Goal: Communication & Community: Answer question/provide support

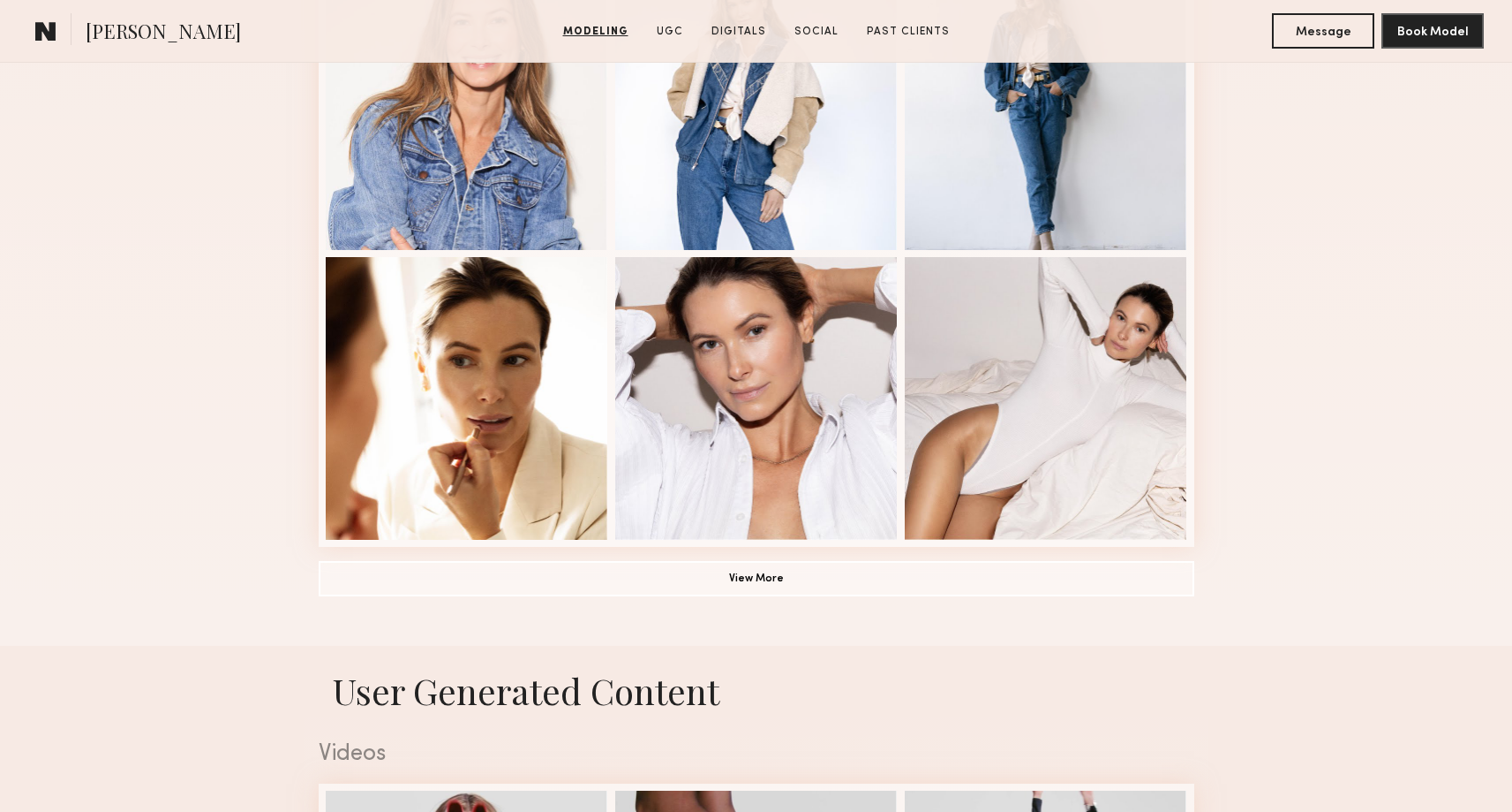
scroll to position [1137, 0]
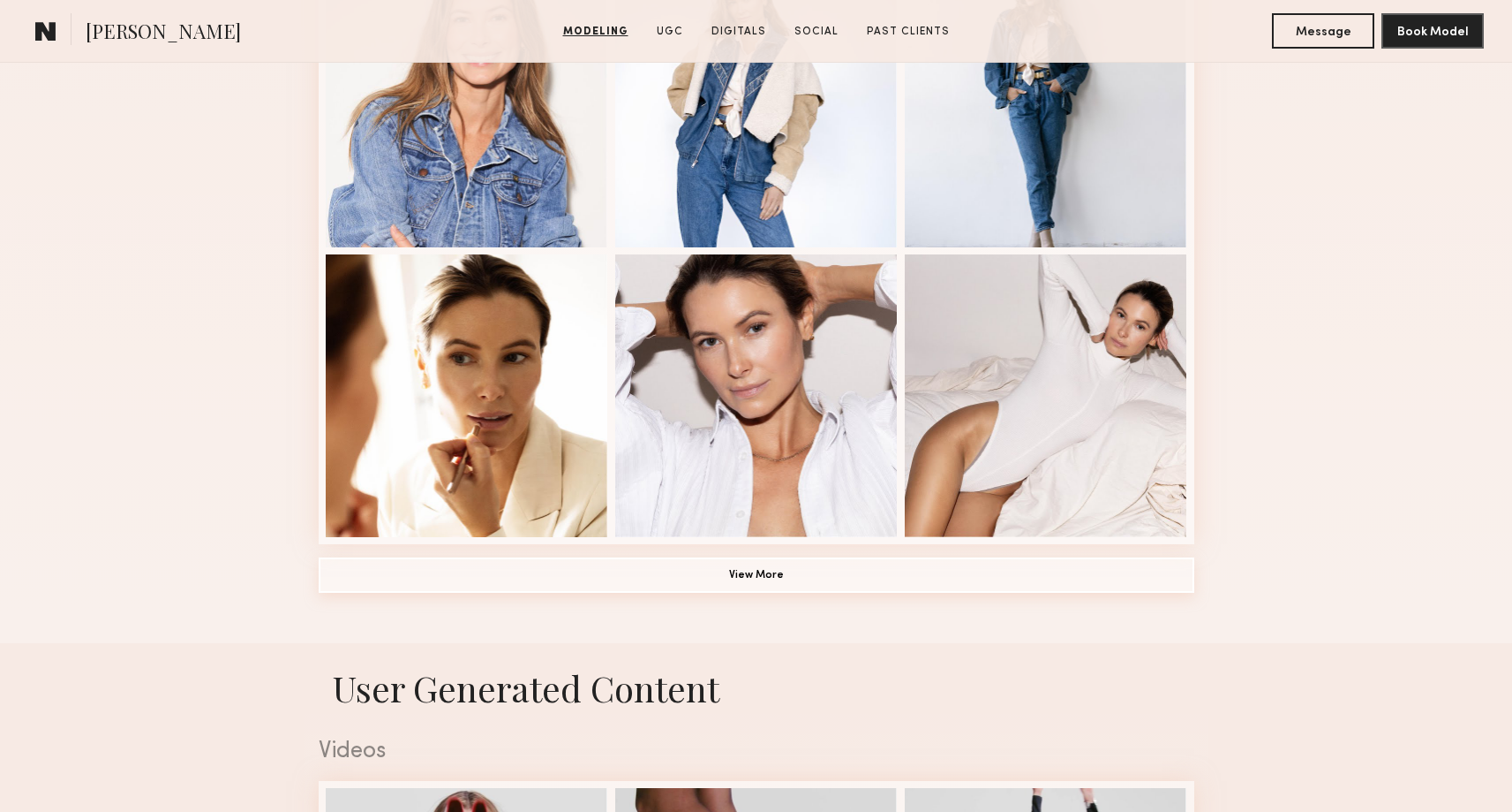
click at [1140, 568] on button "View More" at bounding box center [756, 575] width 875 height 36
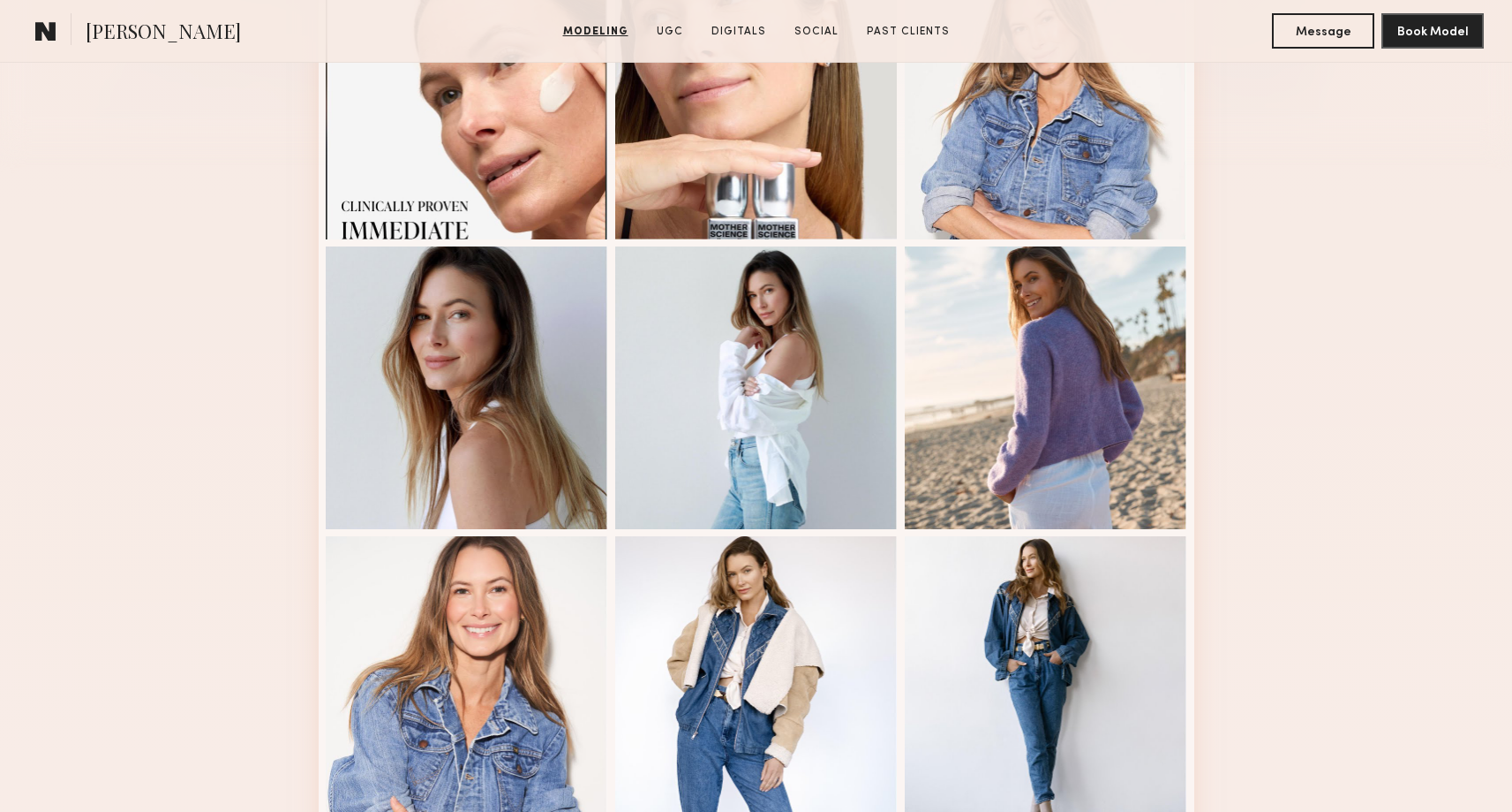
scroll to position [572, 0]
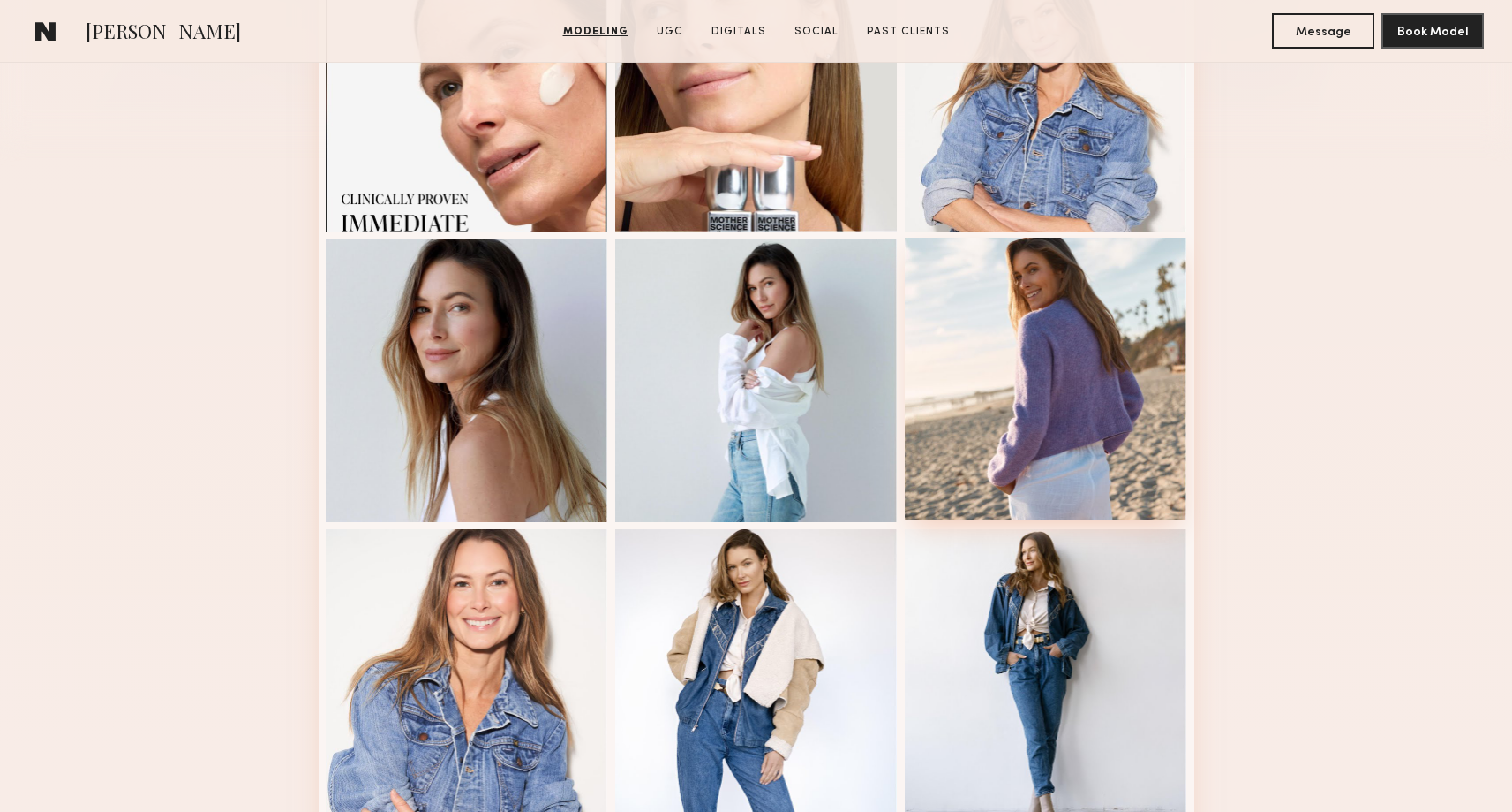
click at [1033, 467] on div at bounding box center [1047, 379] width 283 height 283
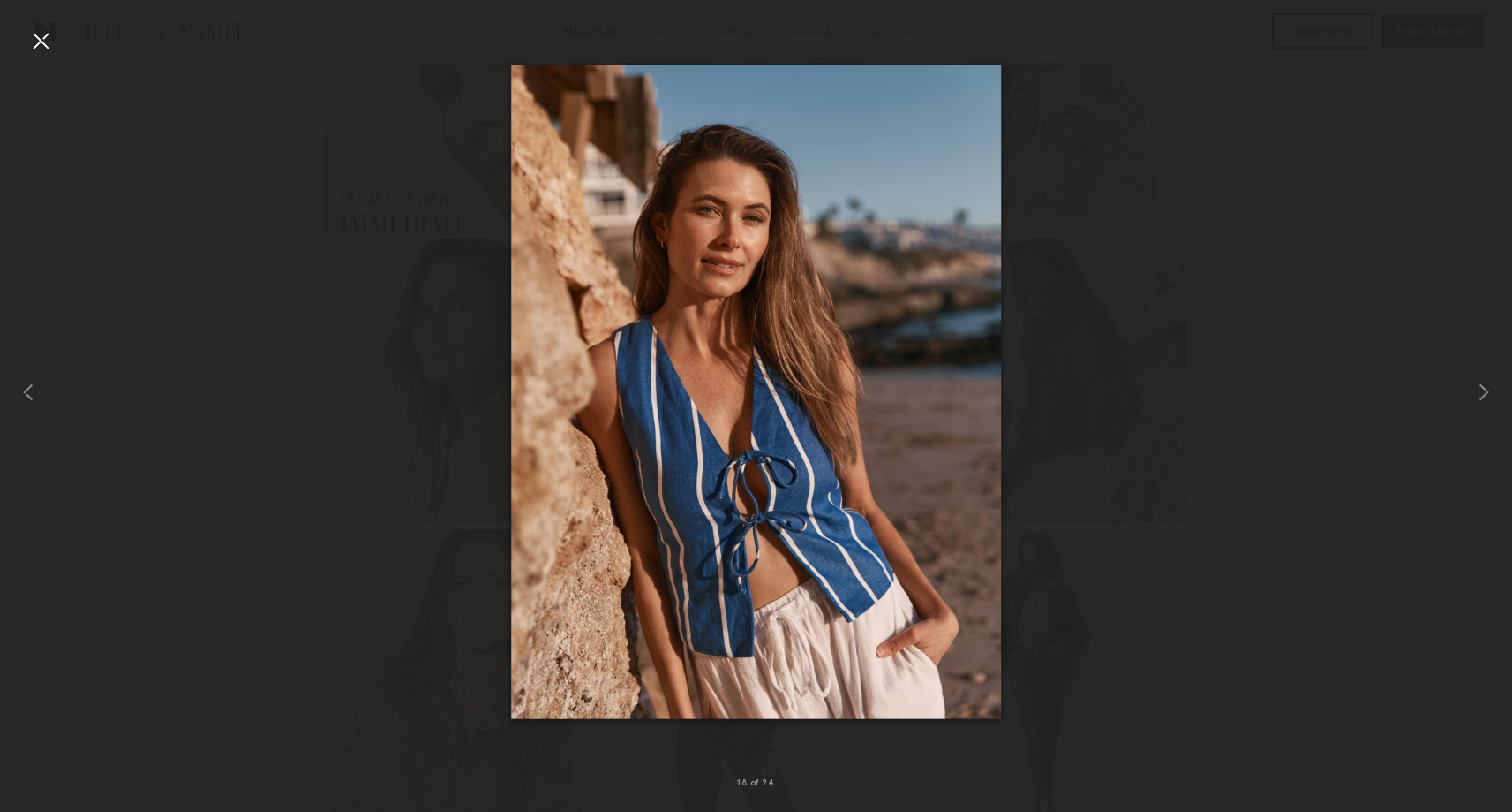
click at [37, 30] on div at bounding box center [40, 40] width 28 height 28
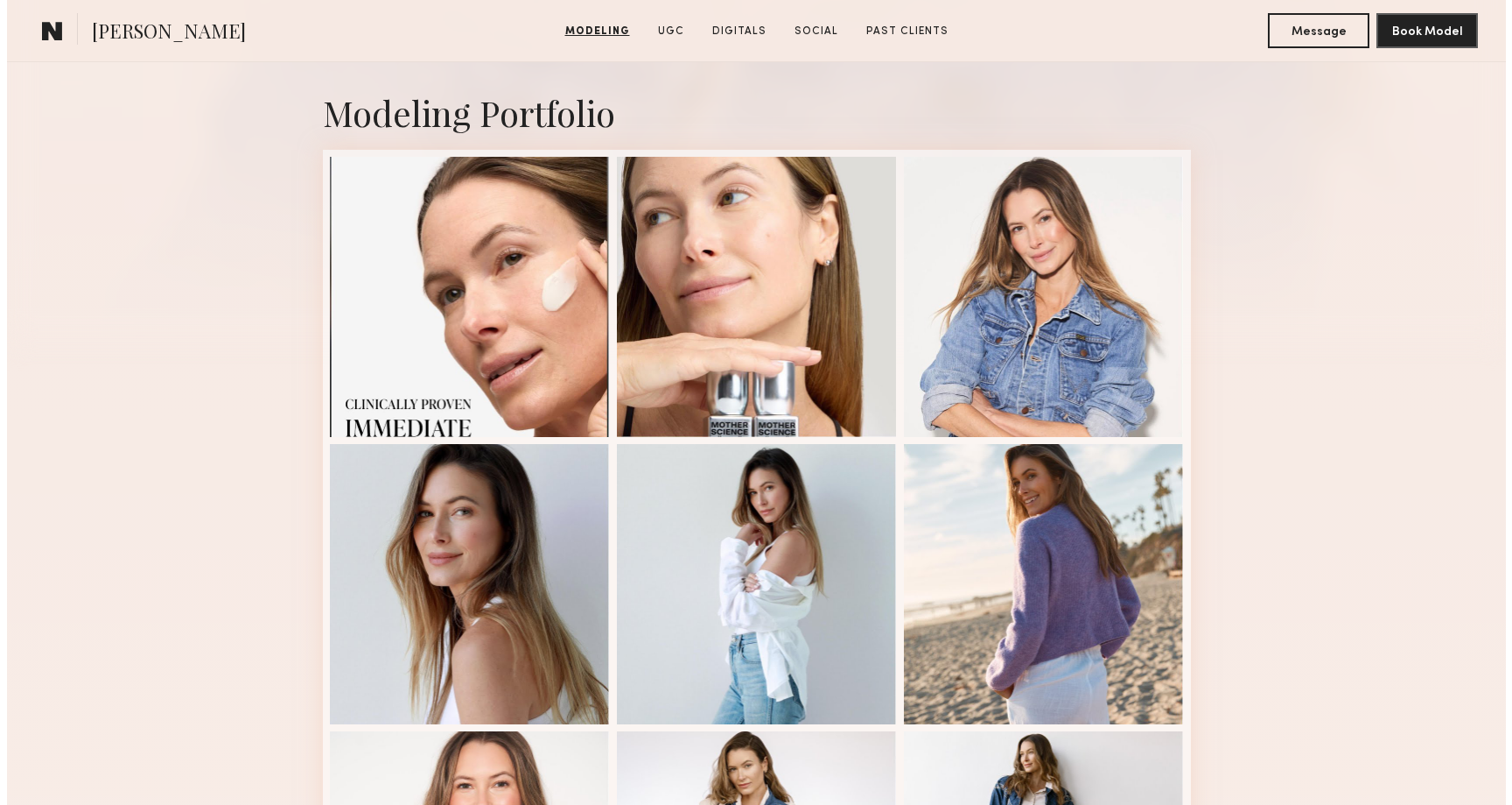
scroll to position [0, 0]
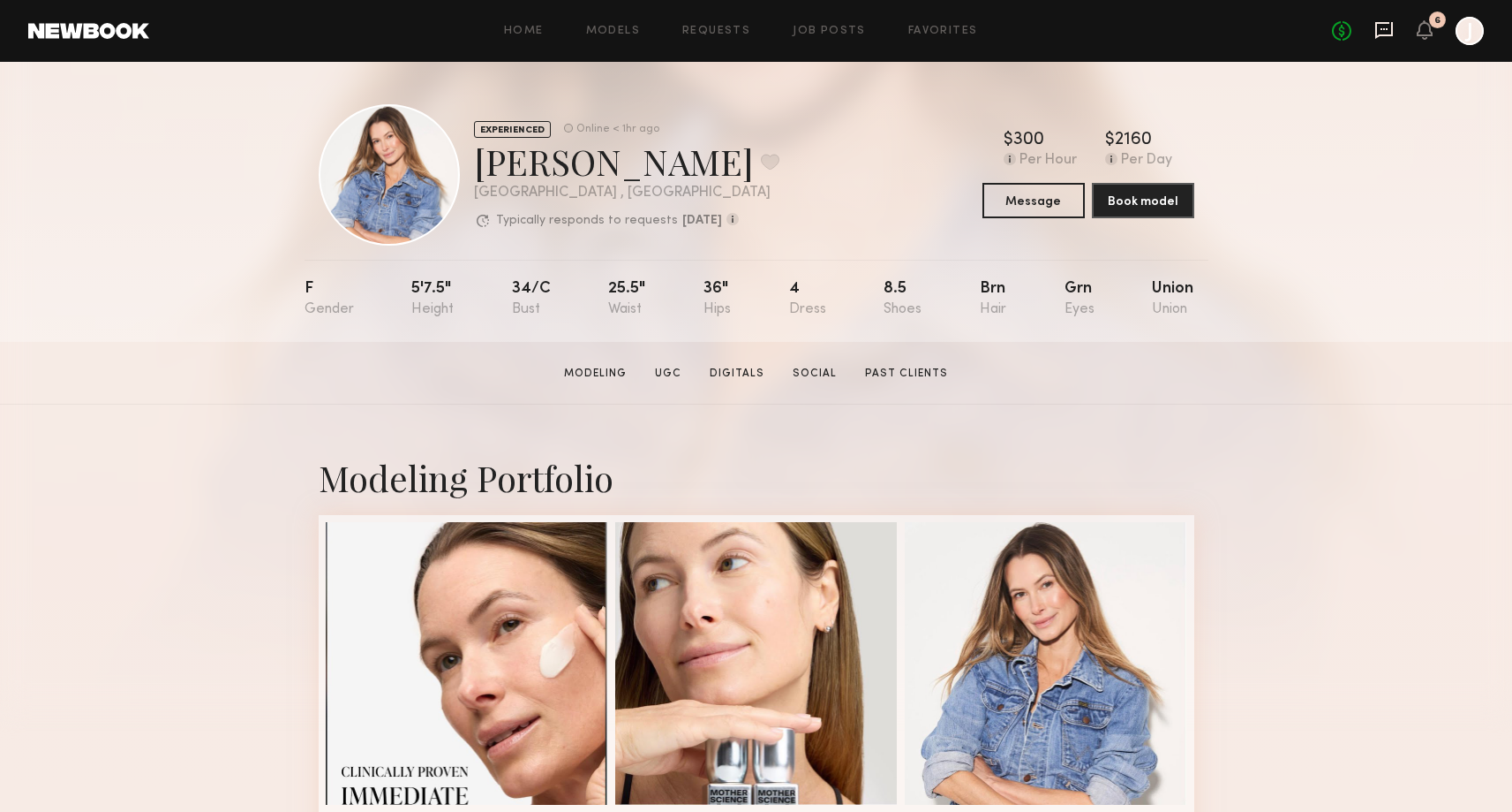
click at [1386, 28] on icon at bounding box center [1385, 29] width 7 height 2
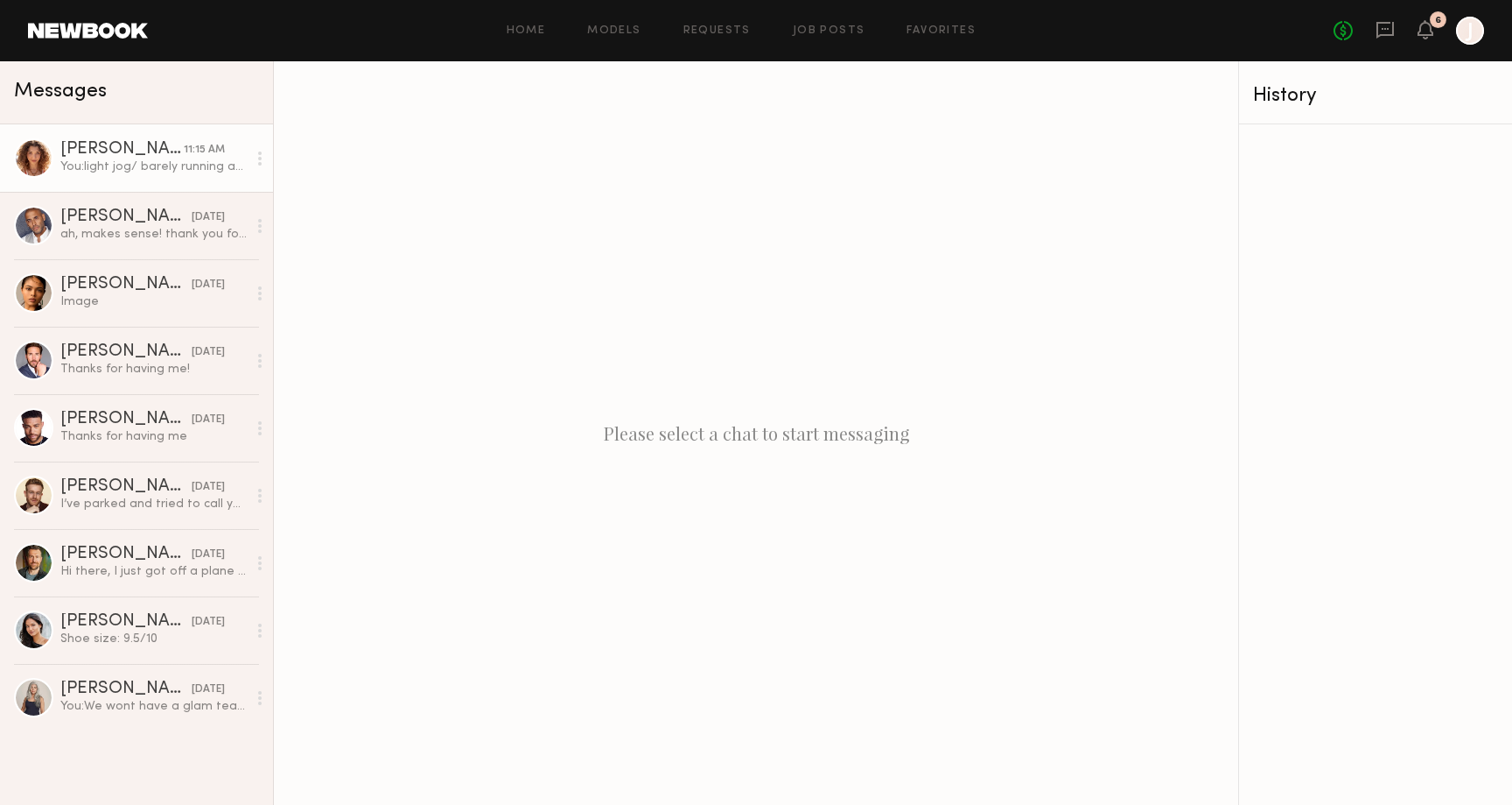
click at [178, 172] on div "You: light jog/ barely running at all. Just a few scenes where you are actually…" at bounding box center [153, 167] width 187 height 17
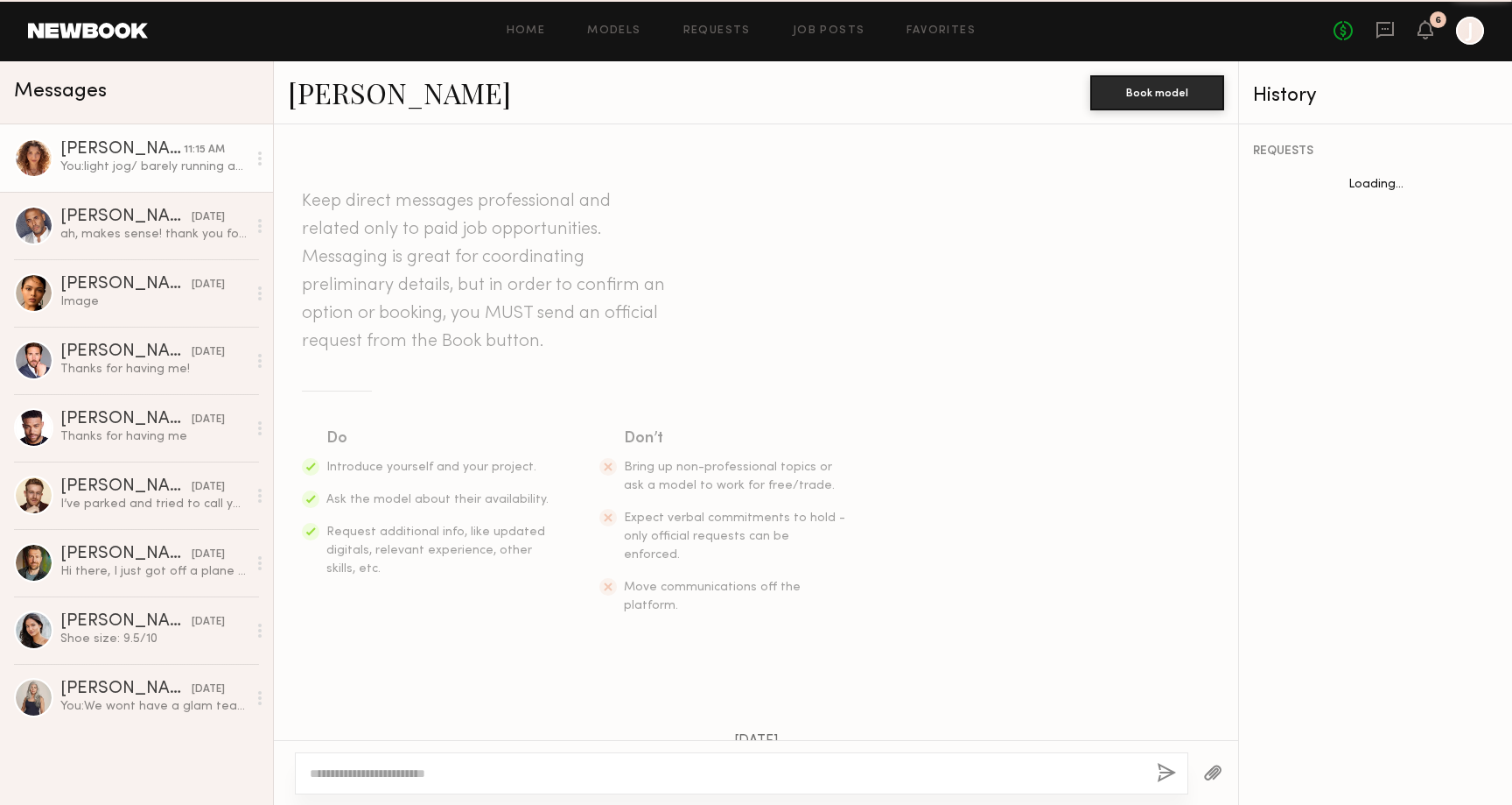
scroll to position [775, 0]
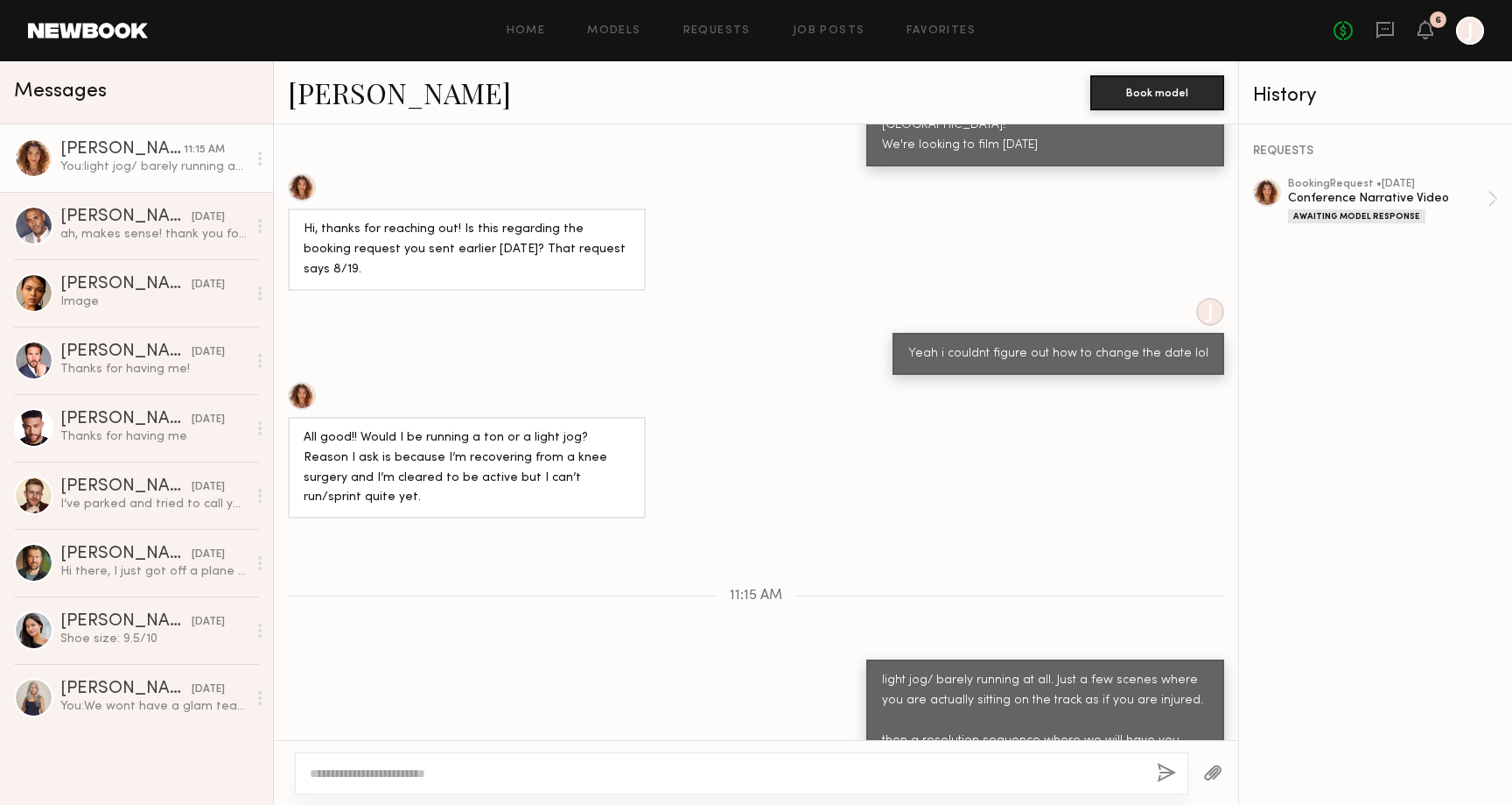
click at [924, 670] on div "light jog/ barely running at all. Just a few scenes where you are actually sitt…" at bounding box center [1046, 741] width 327 height 141
click at [936, 670] on div "light jog/ barely running at all. Just a few scenes where you are actually sitt…" at bounding box center [1046, 741] width 327 height 141
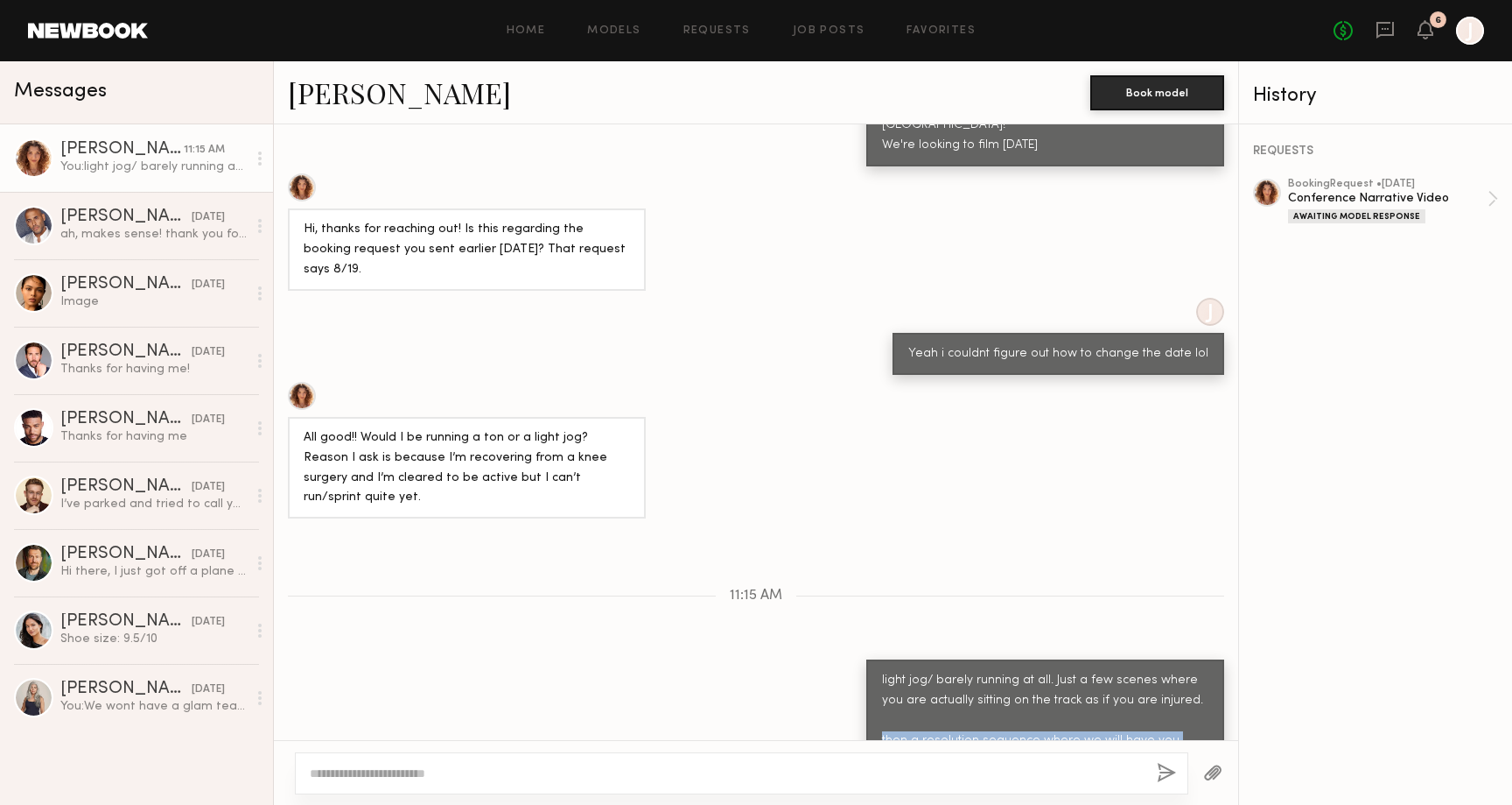
click at [936, 670] on div "light jog/ barely running at all. Just a few scenes where you are actually sitt…" at bounding box center [1046, 741] width 327 height 141
click at [954, 681] on div "light jog/ barely running at all. Just a few scenes where you are actually sitt…" at bounding box center [1046, 741] width 327 height 141
click at [952, 708] on div "light jog/ barely running at all. Just a few scenes where you are actually sitt…" at bounding box center [1046, 741] width 327 height 141
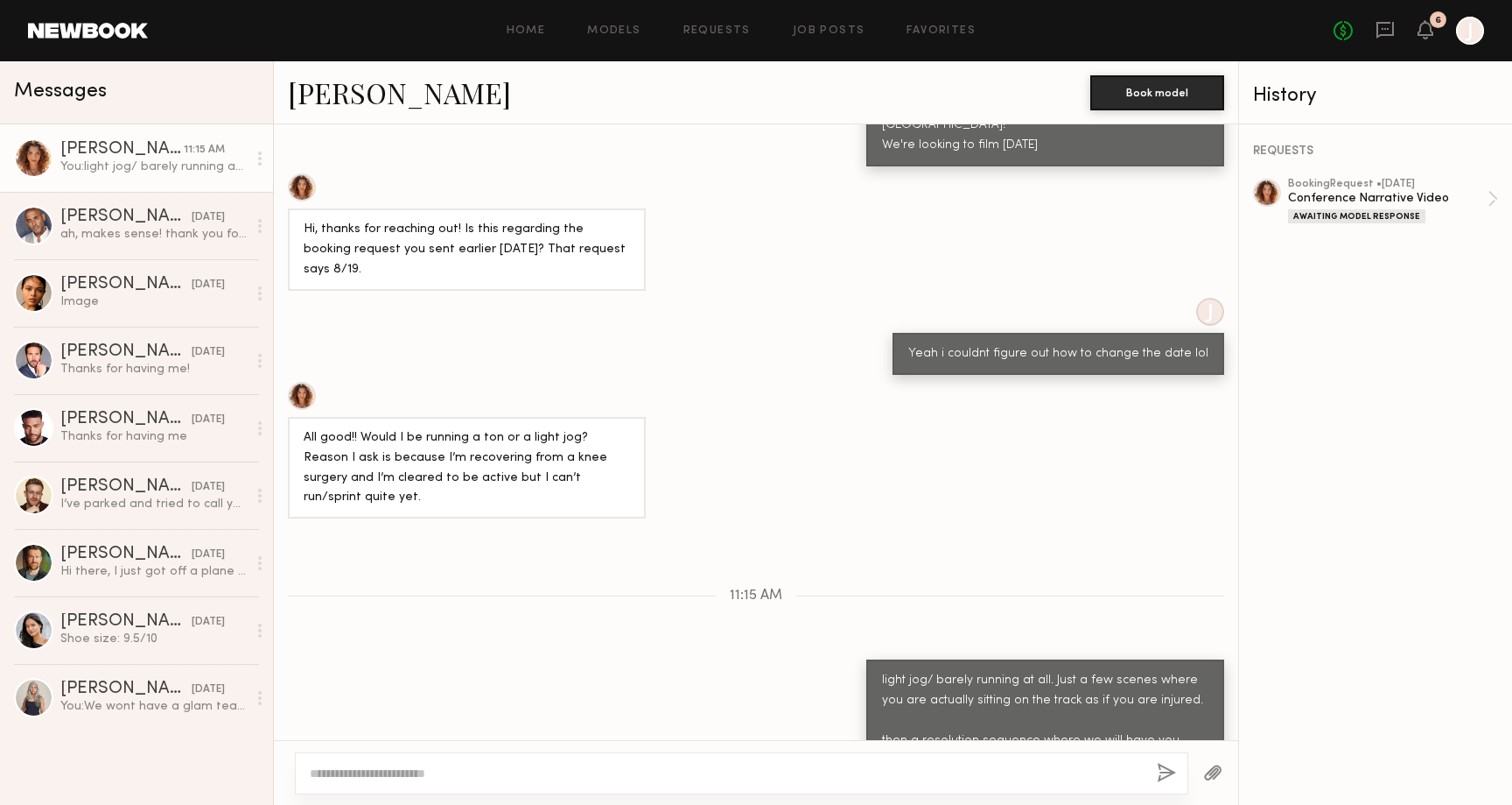
click at [790, 659] on div "light jog/ barely running at all. Just a few scenes where you are actually sitt…" at bounding box center [756, 740] width 964 height 162
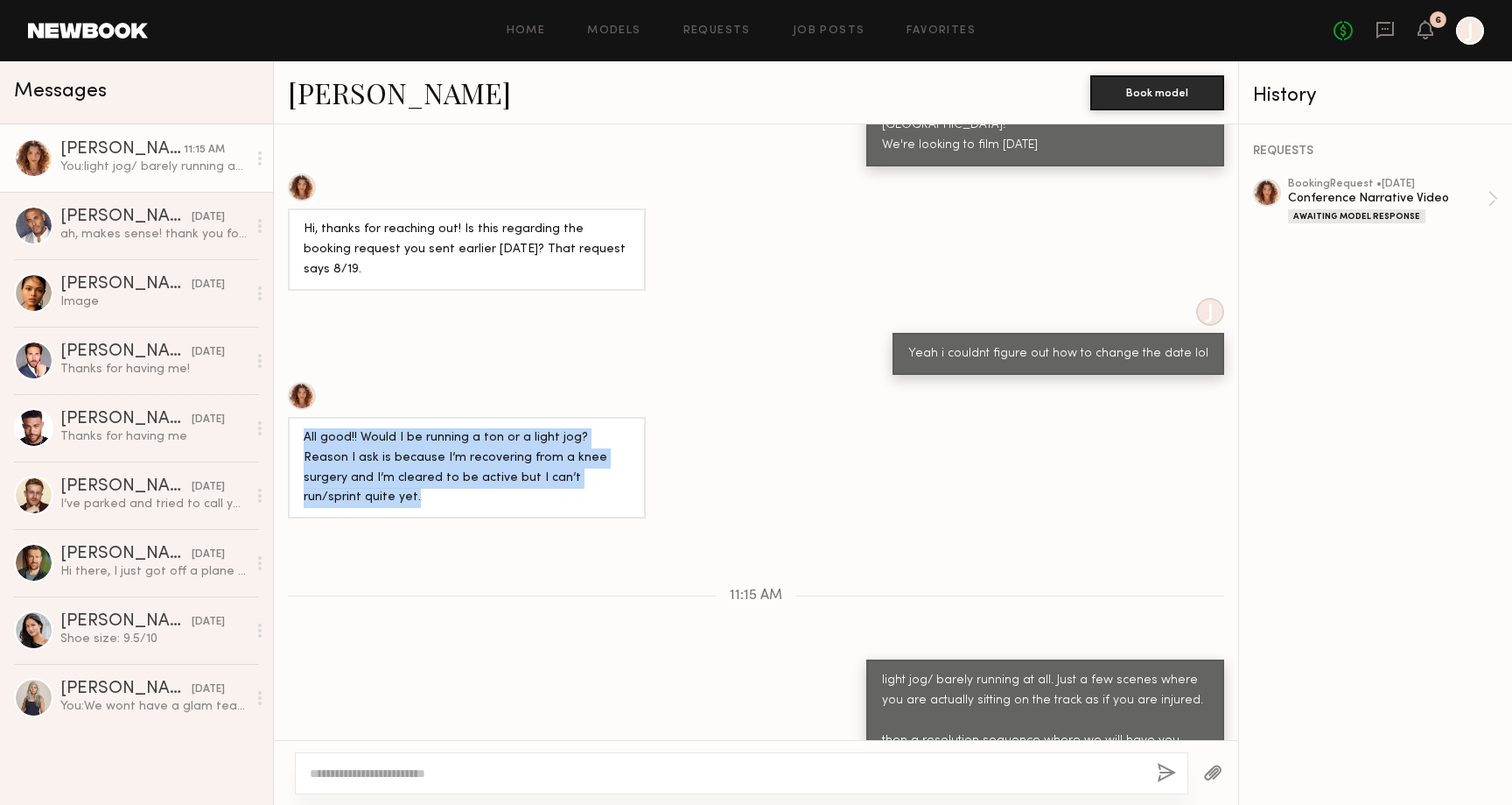
drag, startPoint x: 597, startPoint y: 409, endPoint x: 597, endPoint y: 330, distance: 79.0
click at [597, 382] on div "All good!! Would I be running a ton or a light jog? Reason I ask is because I’m…" at bounding box center [467, 450] width 358 height 137
click at [597, 382] on div at bounding box center [467, 396] width 358 height 28
drag, startPoint x: 561, startPoint y: 320, endPoint x: 587, endPoint y: 405, distance: 88.9
click at [587, 405] on div "All good!! Would I be running a ton or a light jog? Reason I ask is because I’m…" at bounding box center [467, 450] width 358 height 137
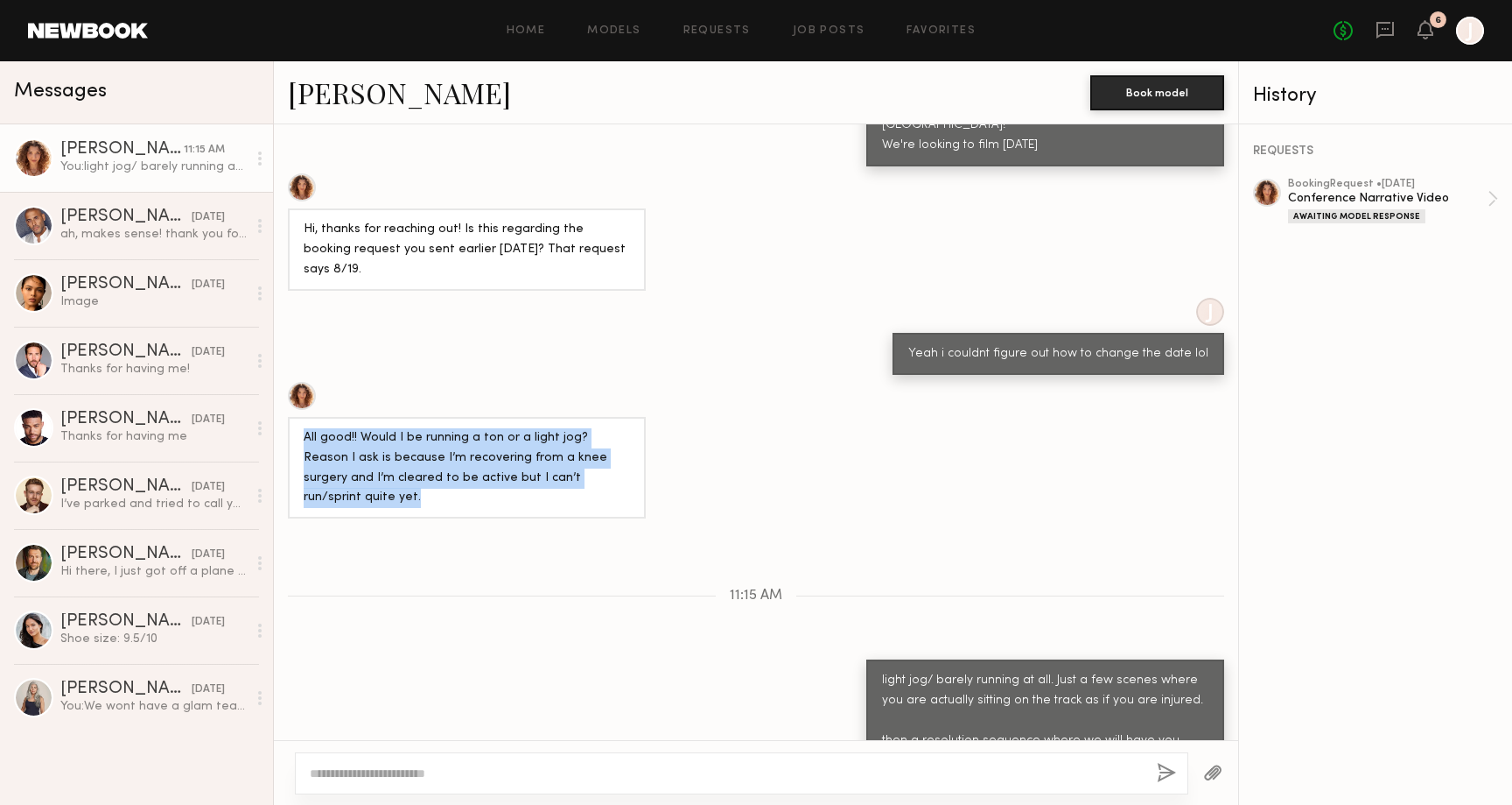
click at [587, 428] on div "All good!! Would I be running a ton or a light jog? Reason I ask is because I’m…" at bounding box center [467, 468] width 327 height 81
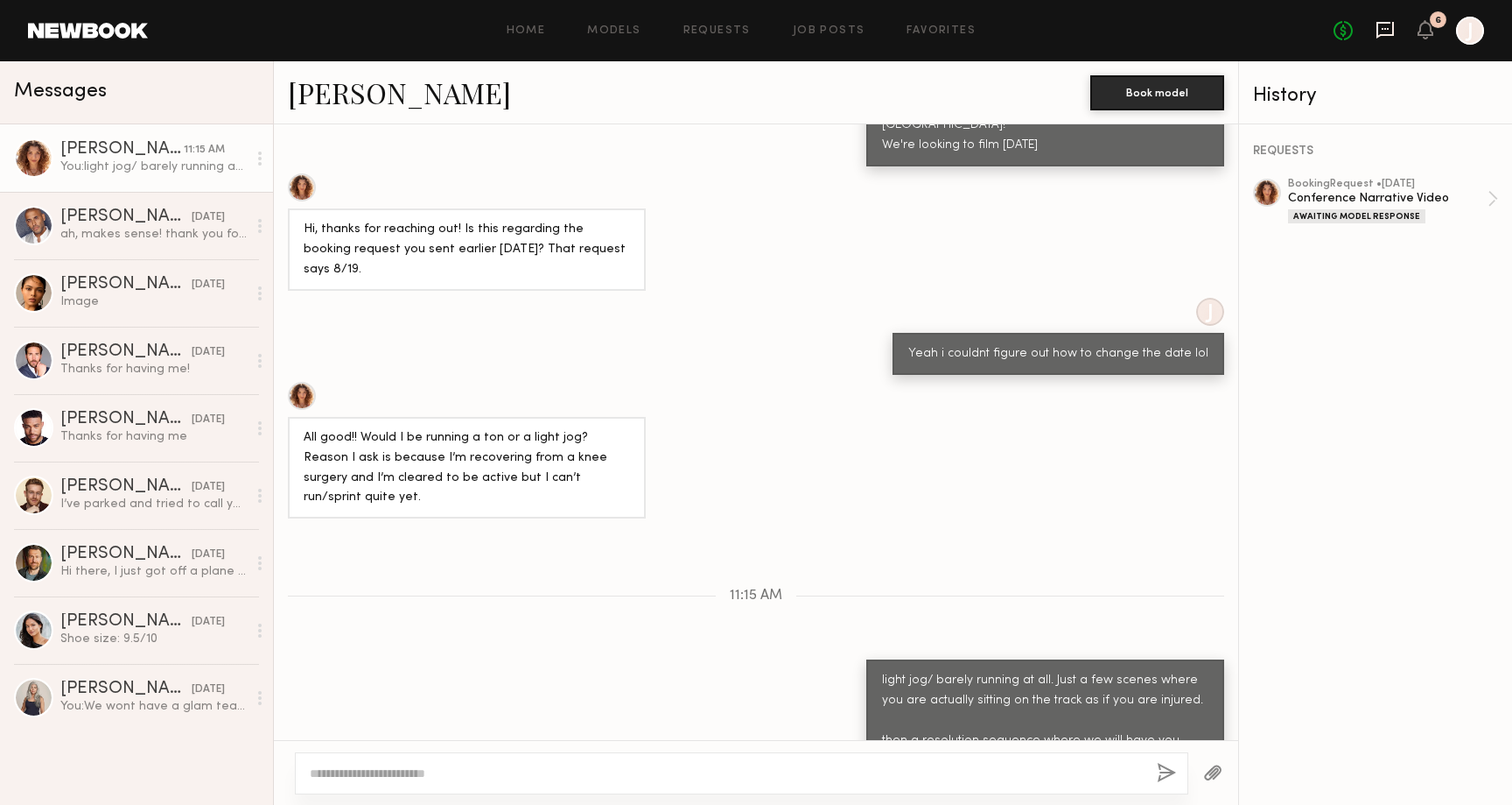
click at [1389, 33] on icon at bounding box center [1385, 31] width 18 height 17
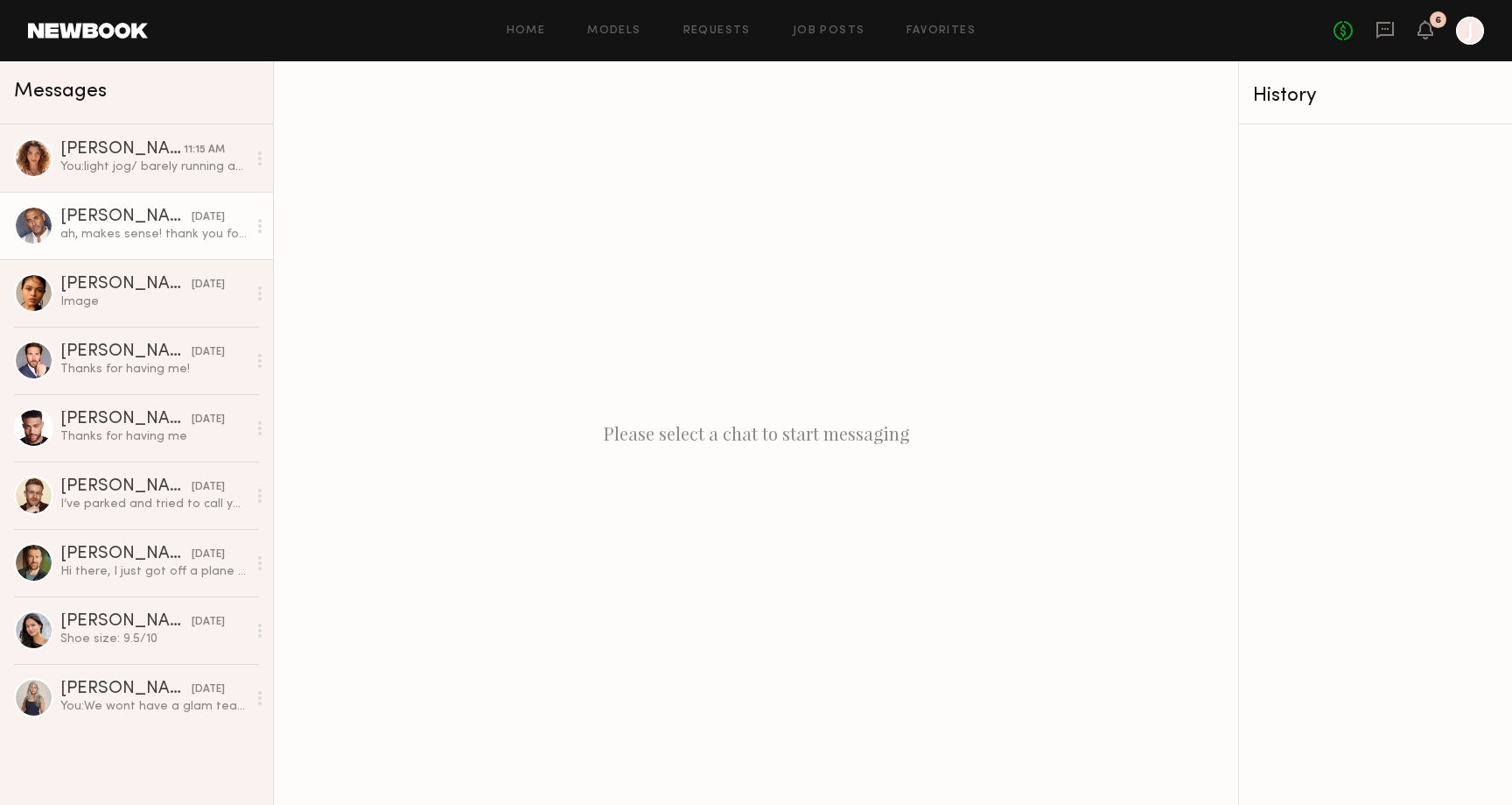
click at [144, 230] on div "ah, makes sense! thank you for clarifying." at bounding box center [153, 234] width 187 height 17
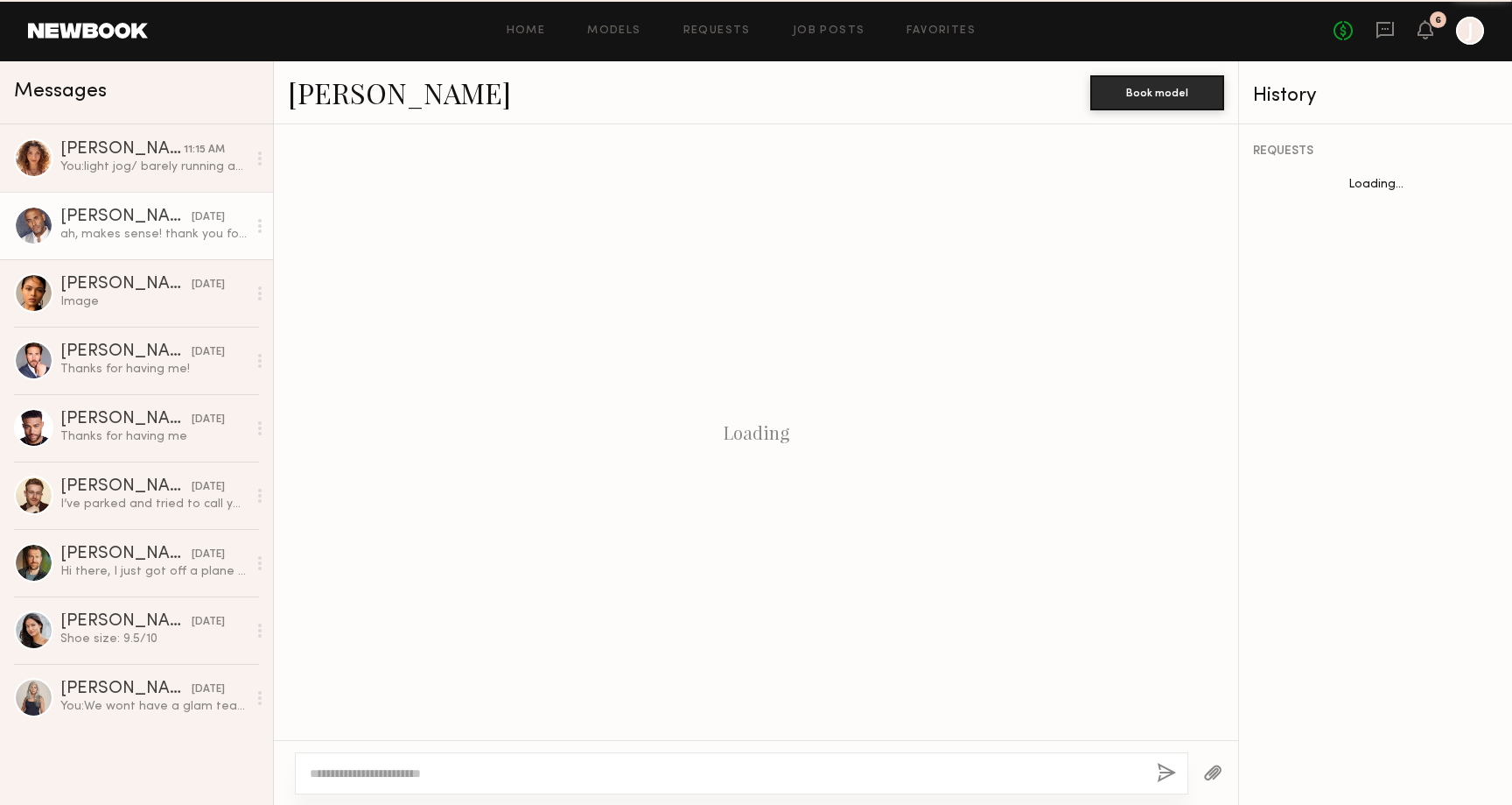
scroll to position [362, 0]
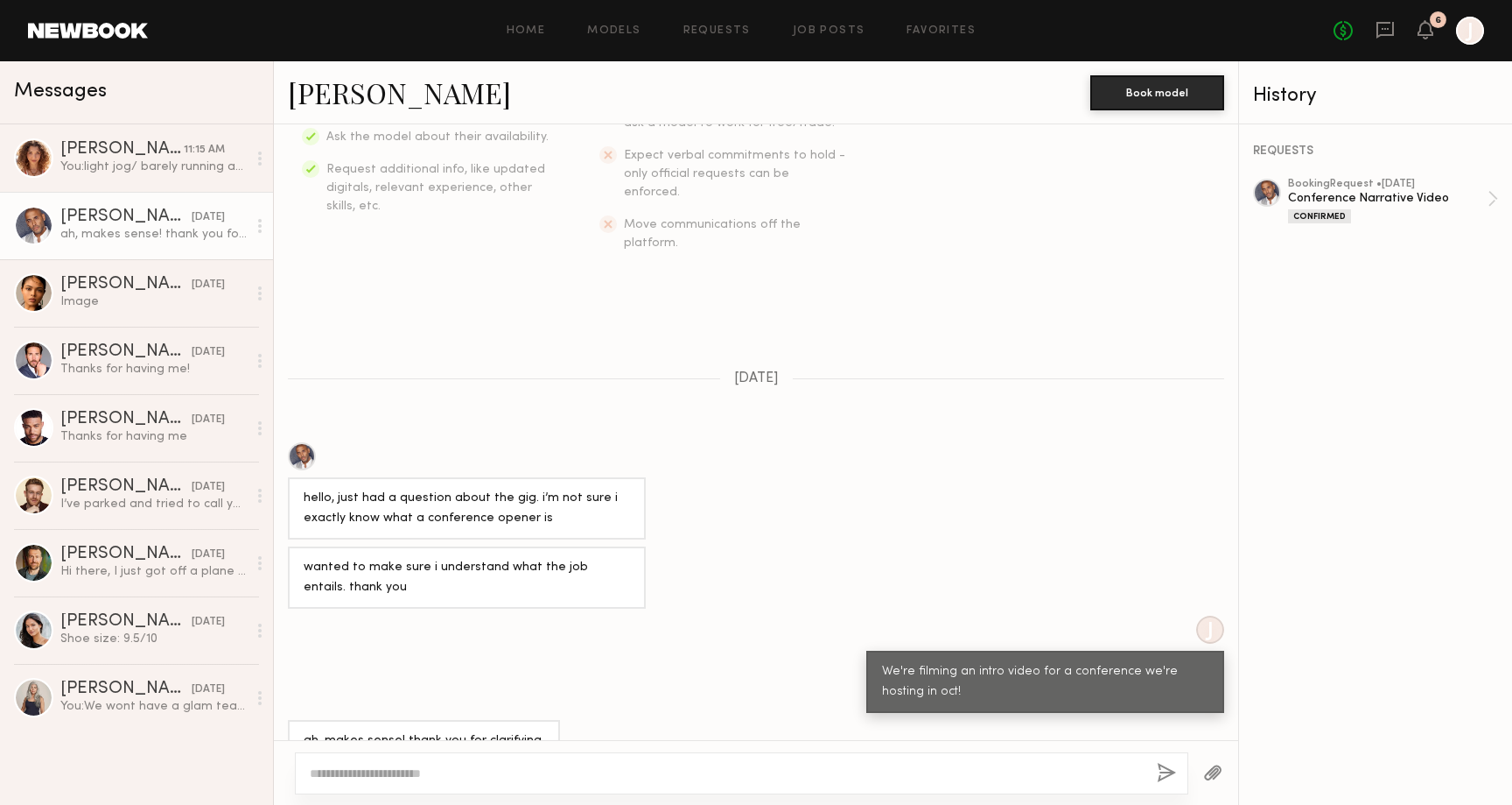
click at [525, 745] on div at bounding box center [756, 773] width 964 height 65
click at [1461, 214] on div "Confirmed" at bounding box center [1388, 215] width 200 height 15
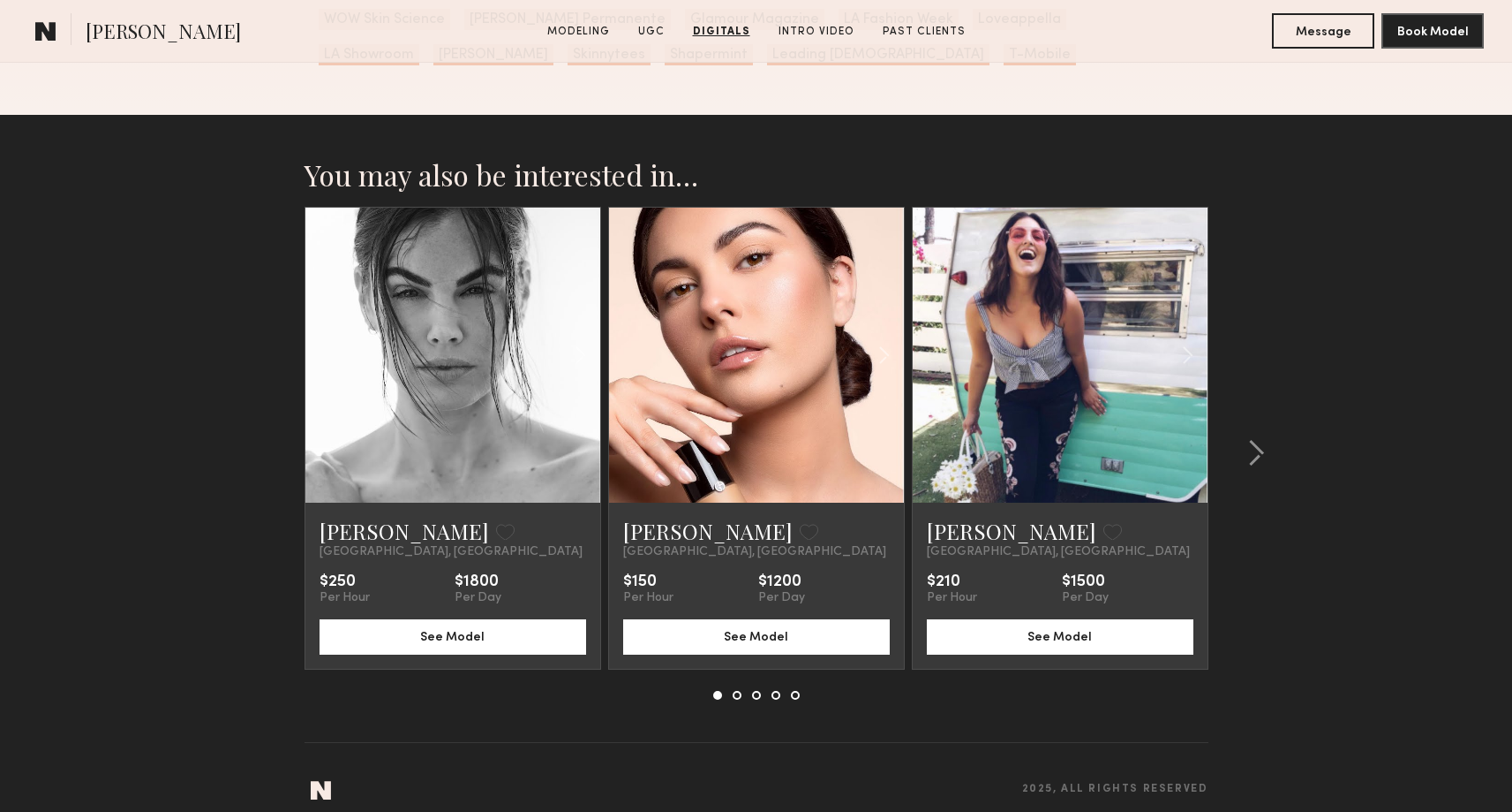
scroll to position [4463, 0]
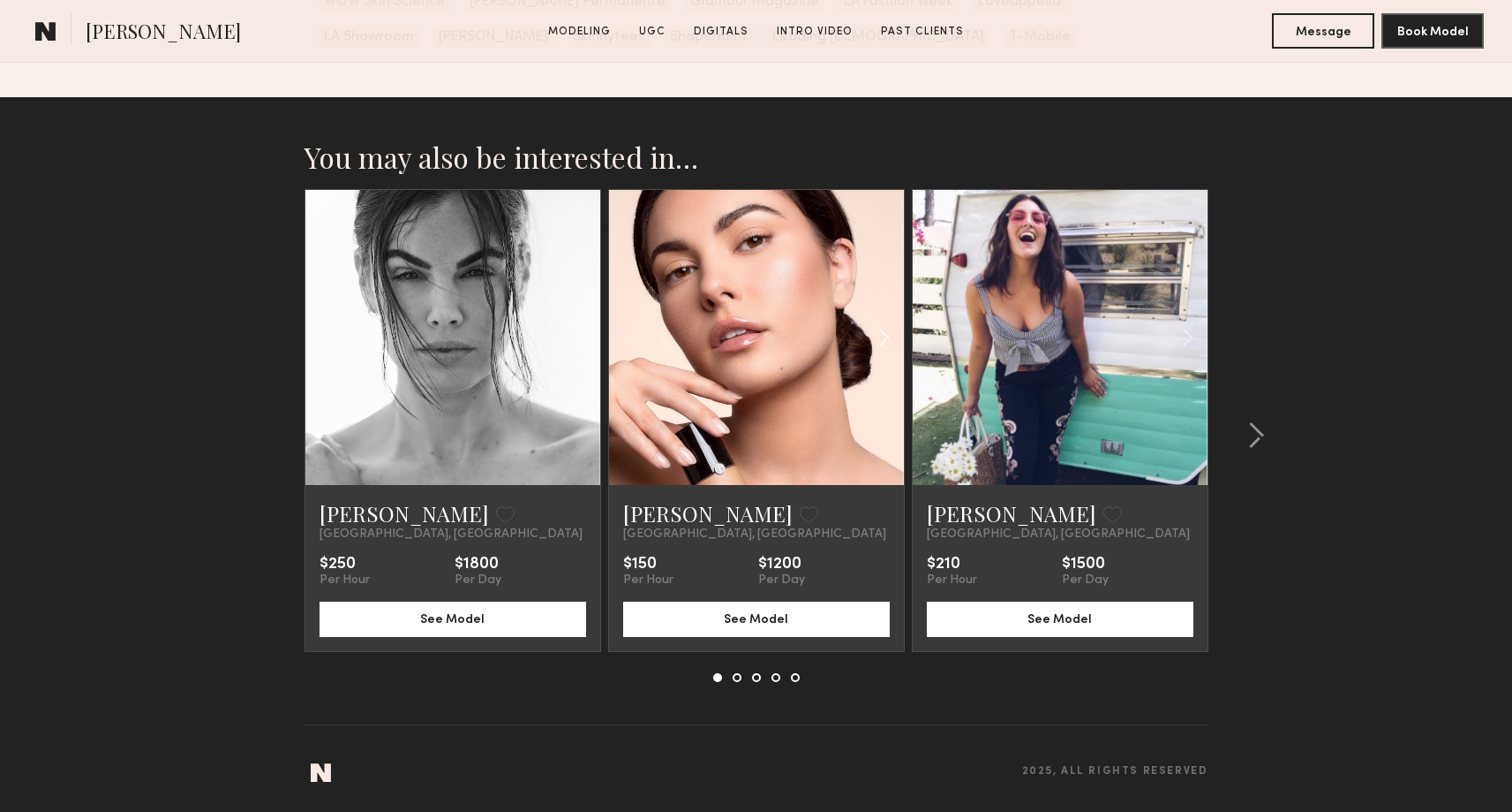
click at [883, 340] on common-icon at bounding box center [884, 337] width 25 height 34
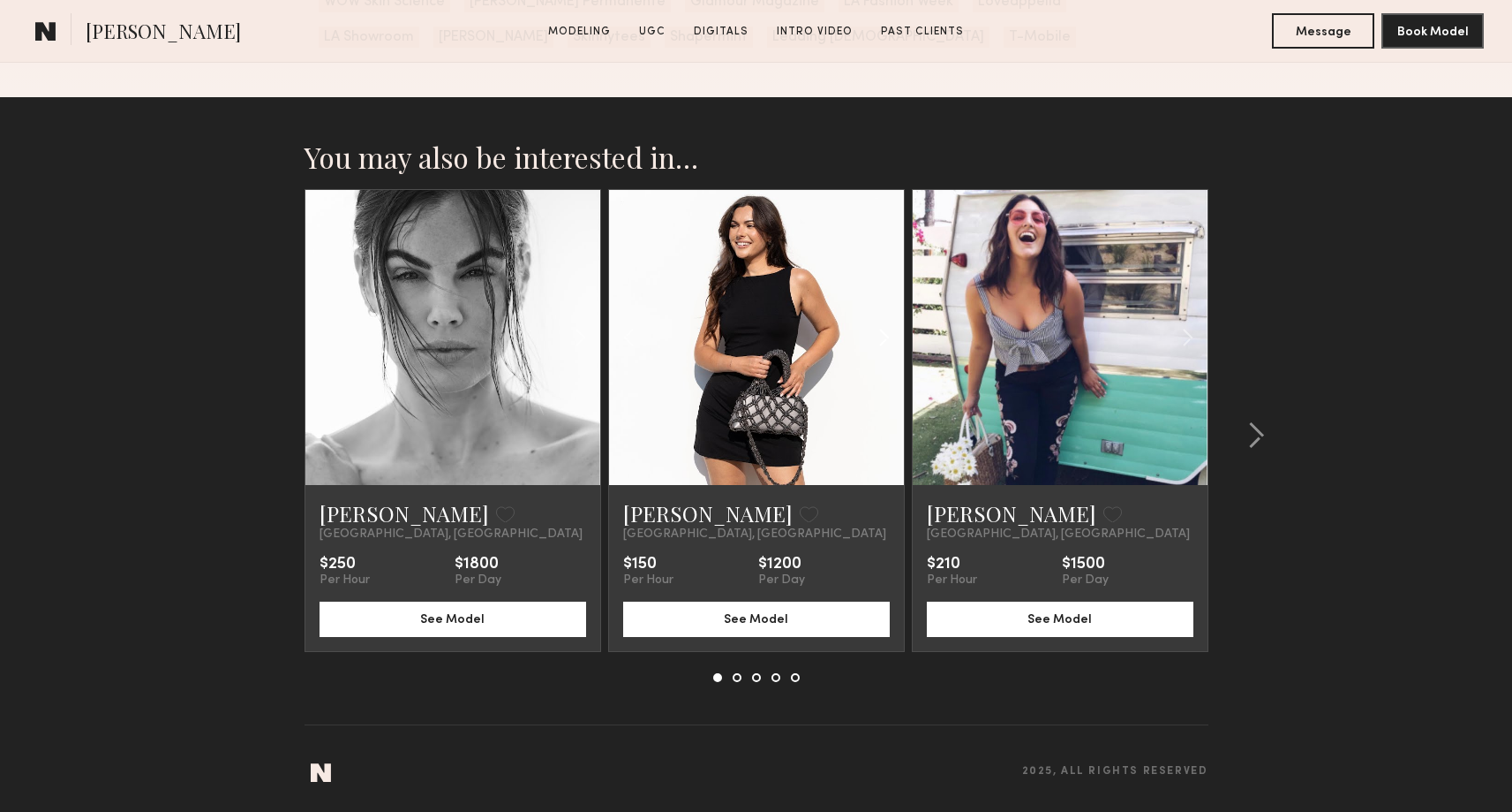
click at [883, 340] on common-icon at bounding box center [884, 337] width 25 height 34
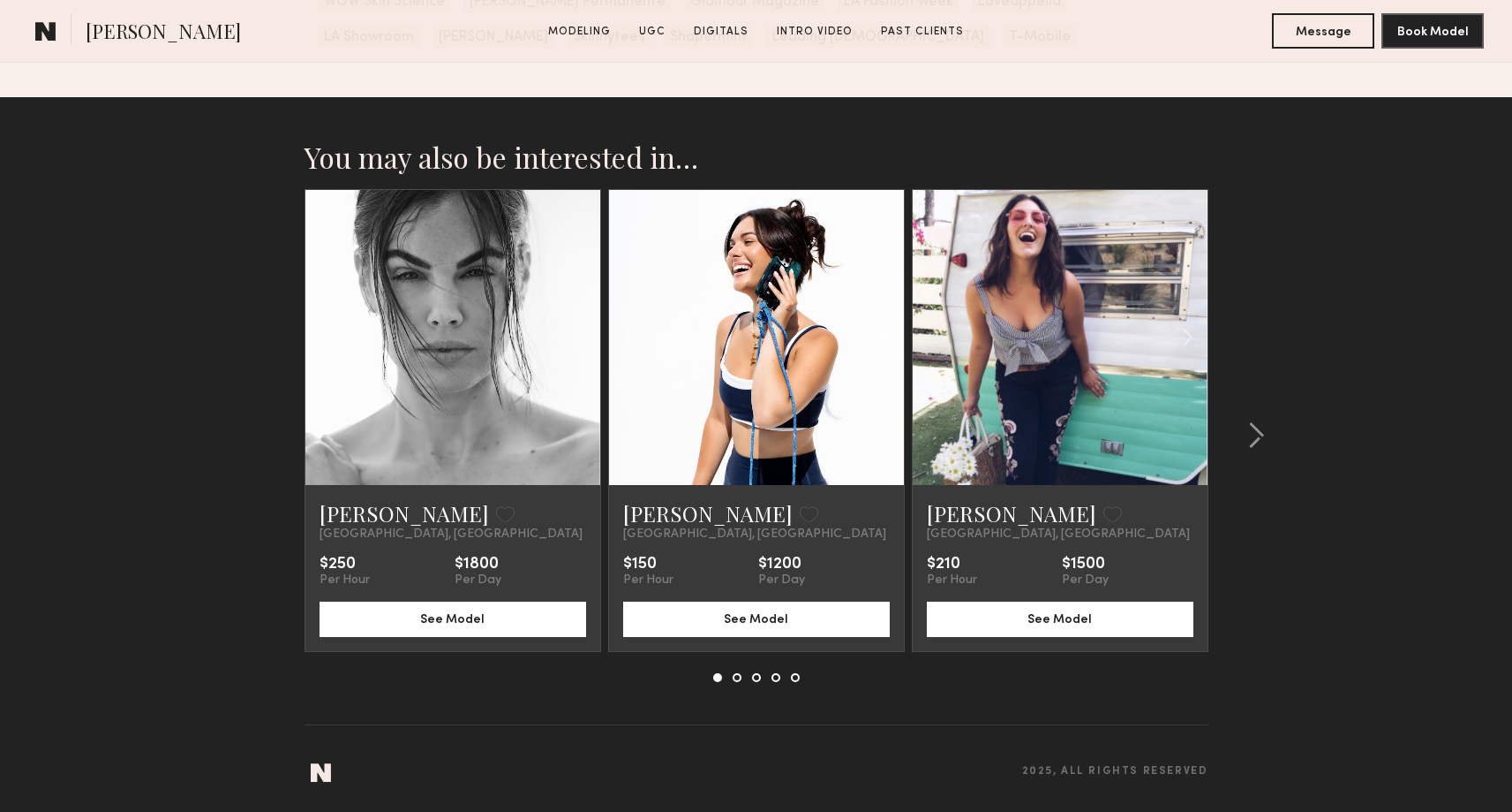
click at [883, 340] on common-icon at bounding box center [884, 337] width 25 height 34
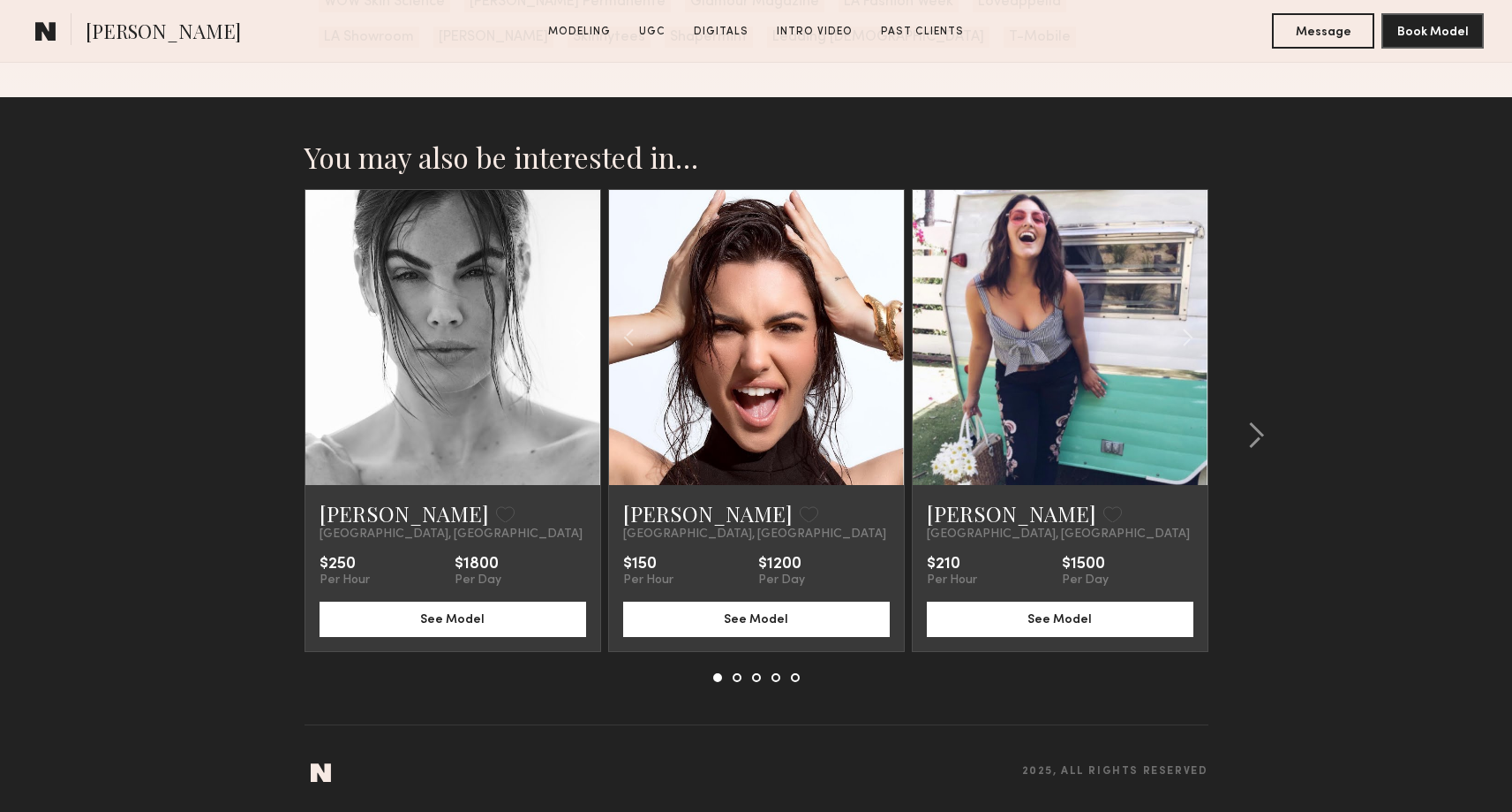
click at [883, 340] on div at bounding box center [756, 337] width 295 height 295
click at [631, 347] on common-icon at bounding box center [628, 337] width 25 height 34
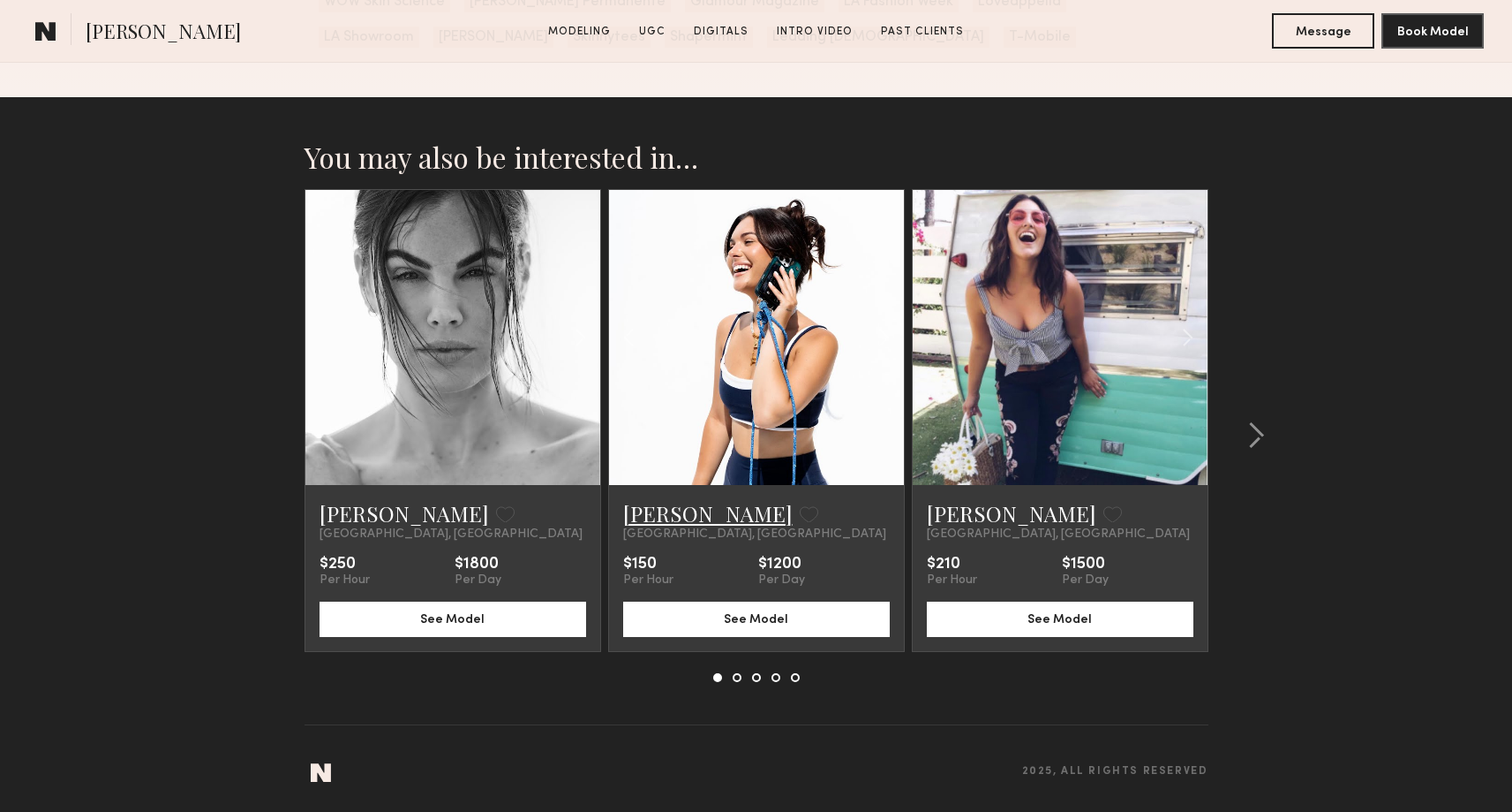
click at [674, 506] on link "Taylor C." at bounding box center [708, 513] width 169 height 28
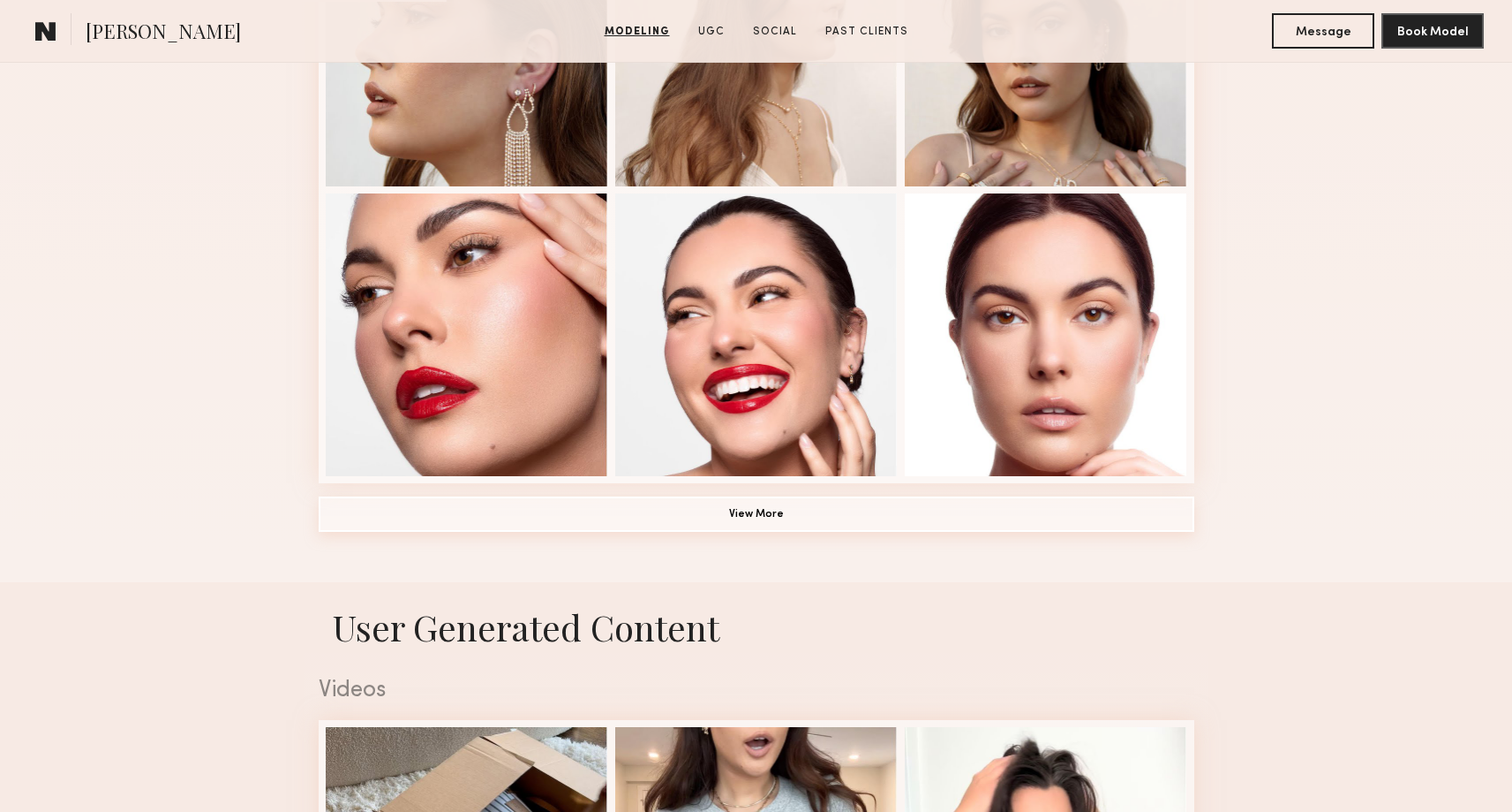
scroll to position [1200, 0]
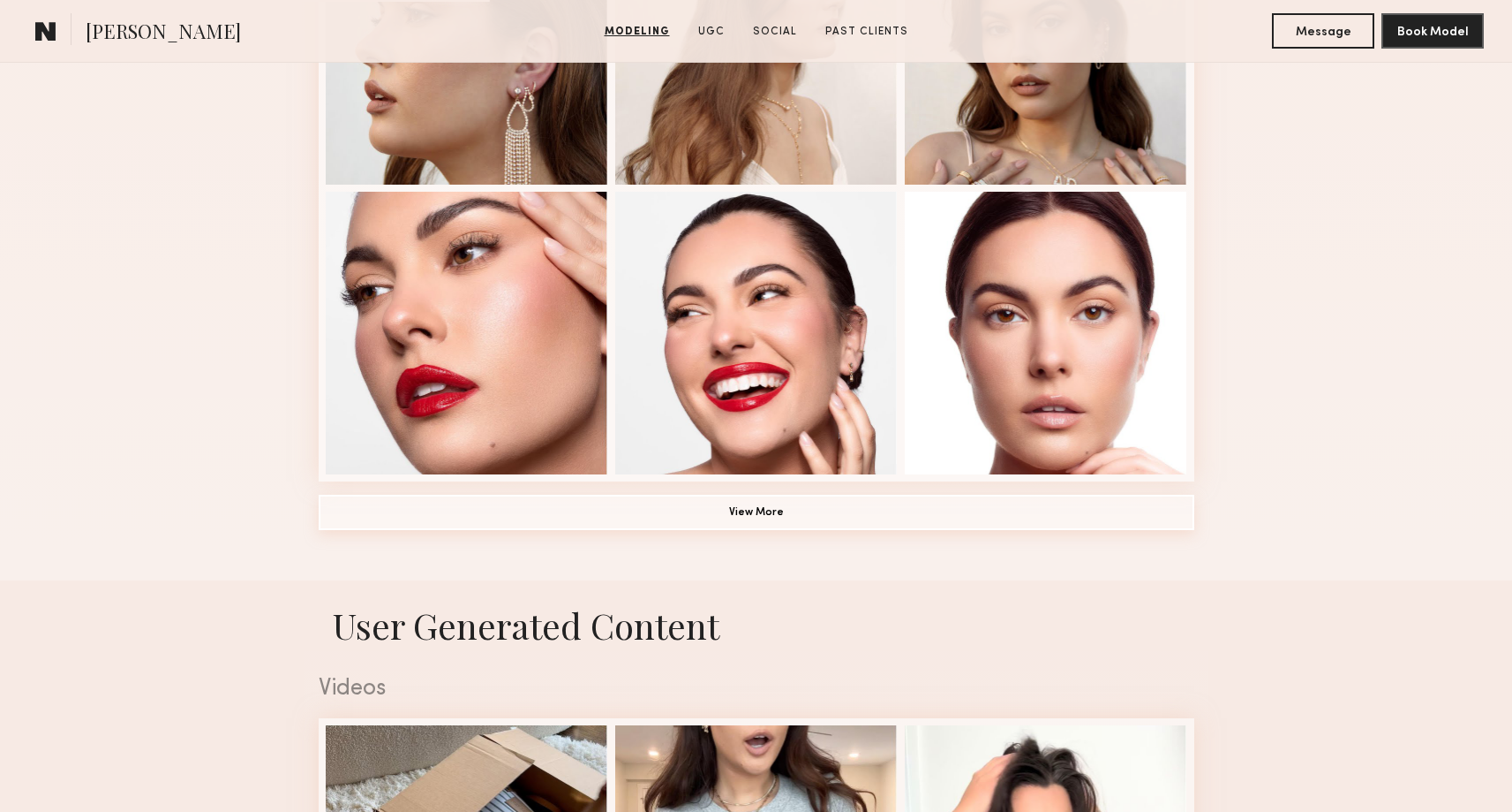
click at [742, 510] on button "View More" at bounding box center [756, 512] width 875 height 36
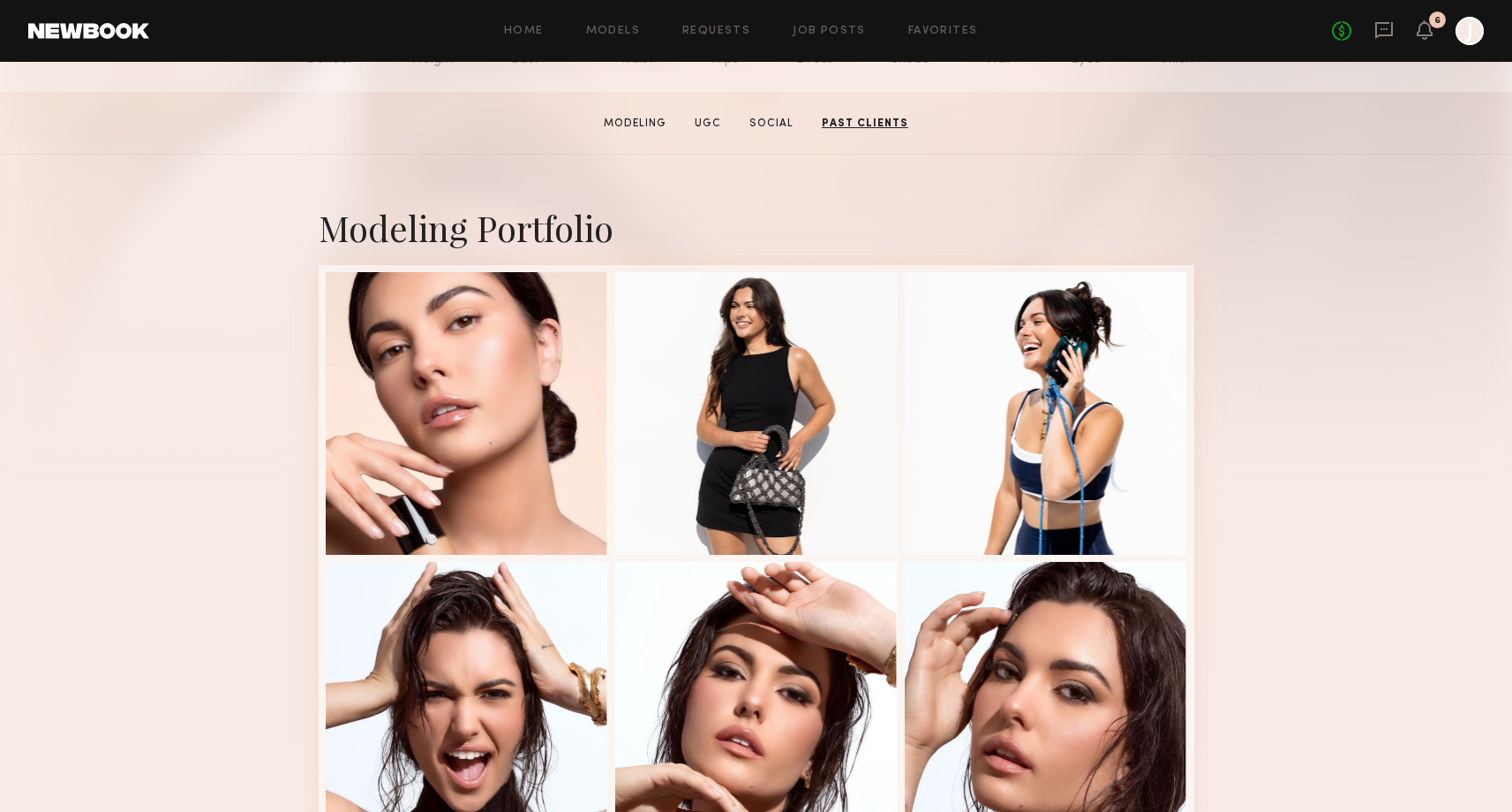
scroll to position [251, 0]
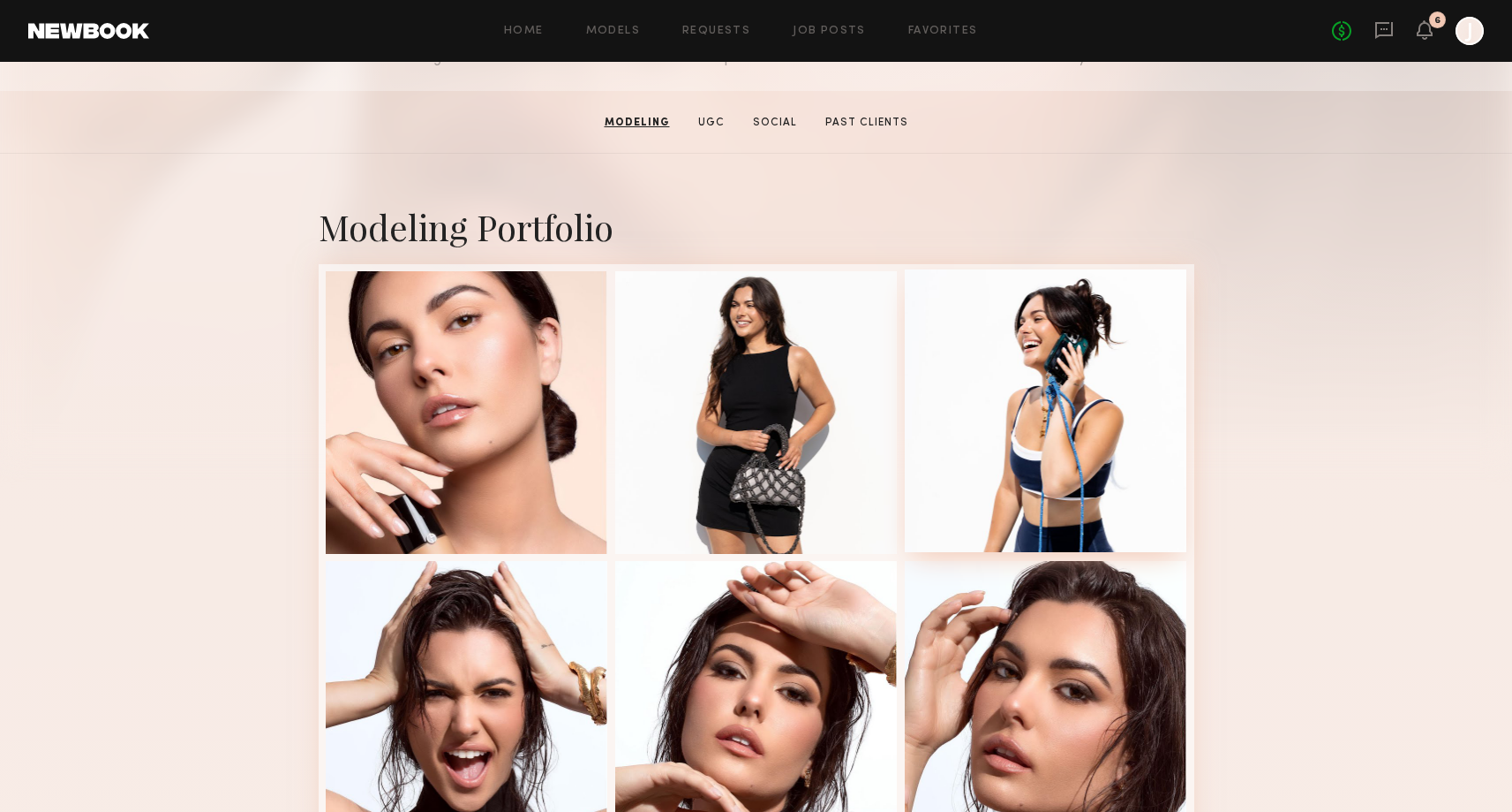
click at [1082, 406] on div at bounding box center [1047, 411] width 283 height 283
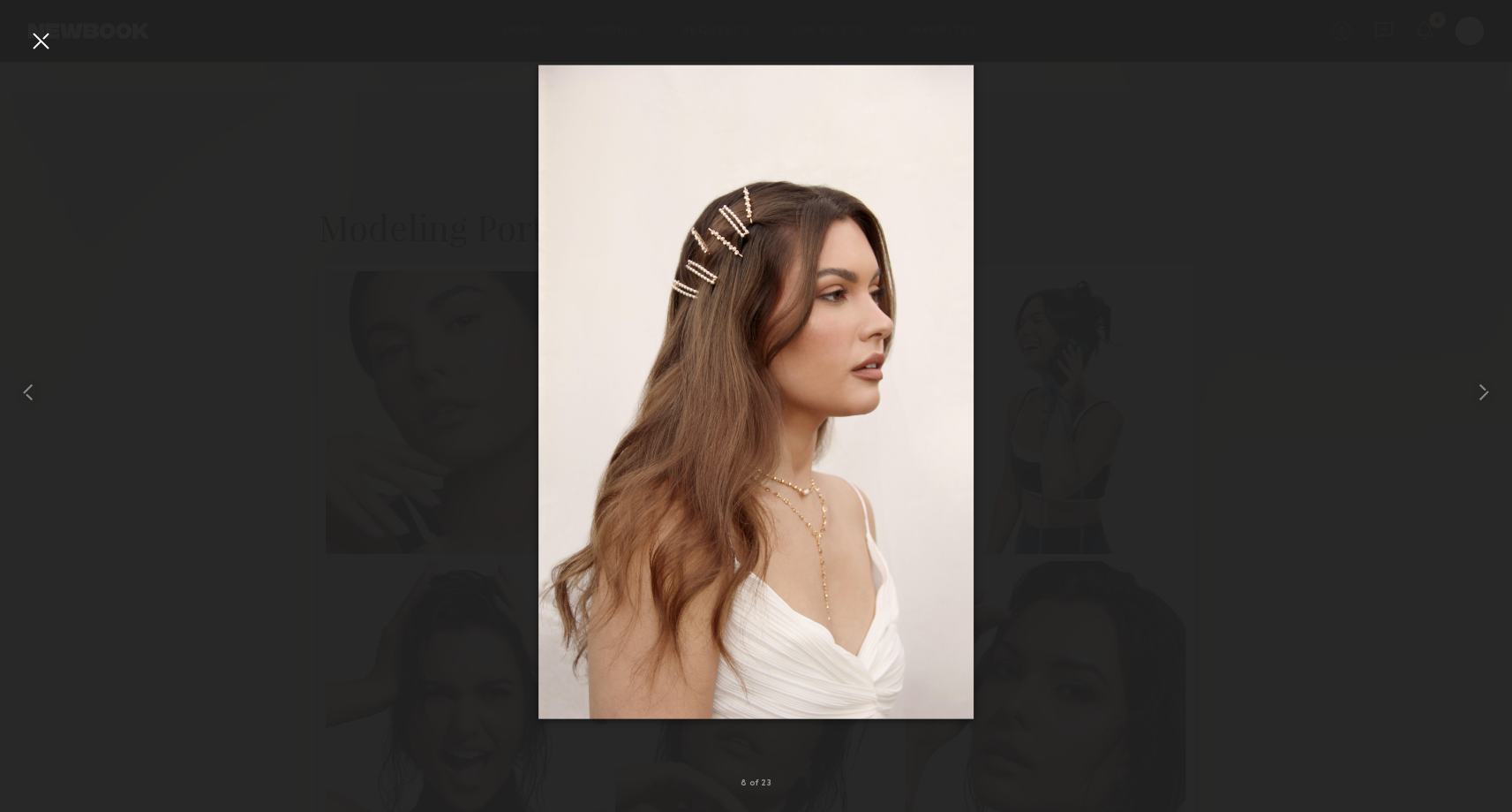
click at [1361, 305] on div at bounding box center [756, 391] width 1512 height 727
drag, startPoint x: 1117, startPoint y: 338, endPoint x: 994, endPoint y: 325, distance: 123.7
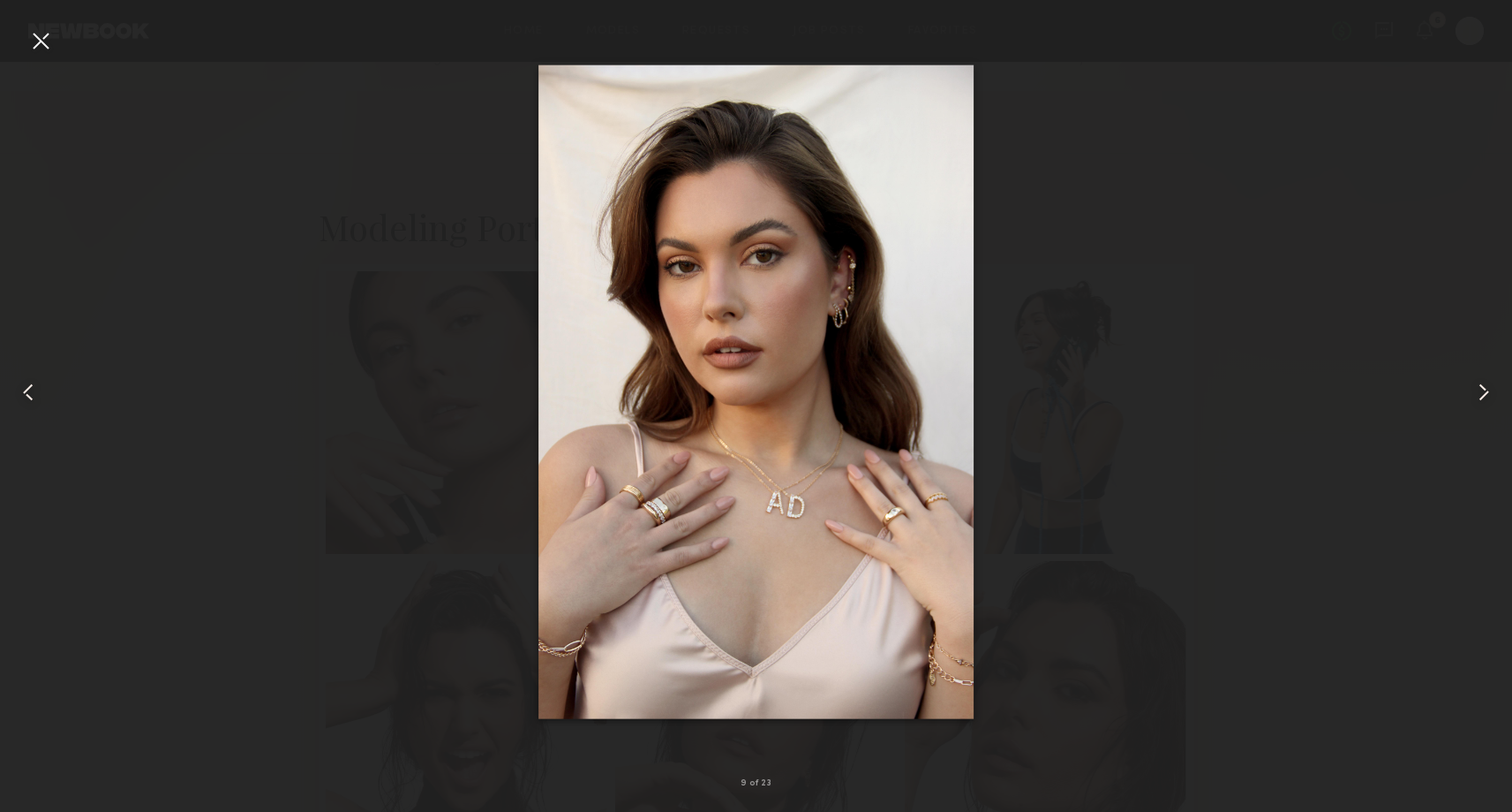
click at [31, 45] on div at bounding box center [40, 40] width 28 height 28
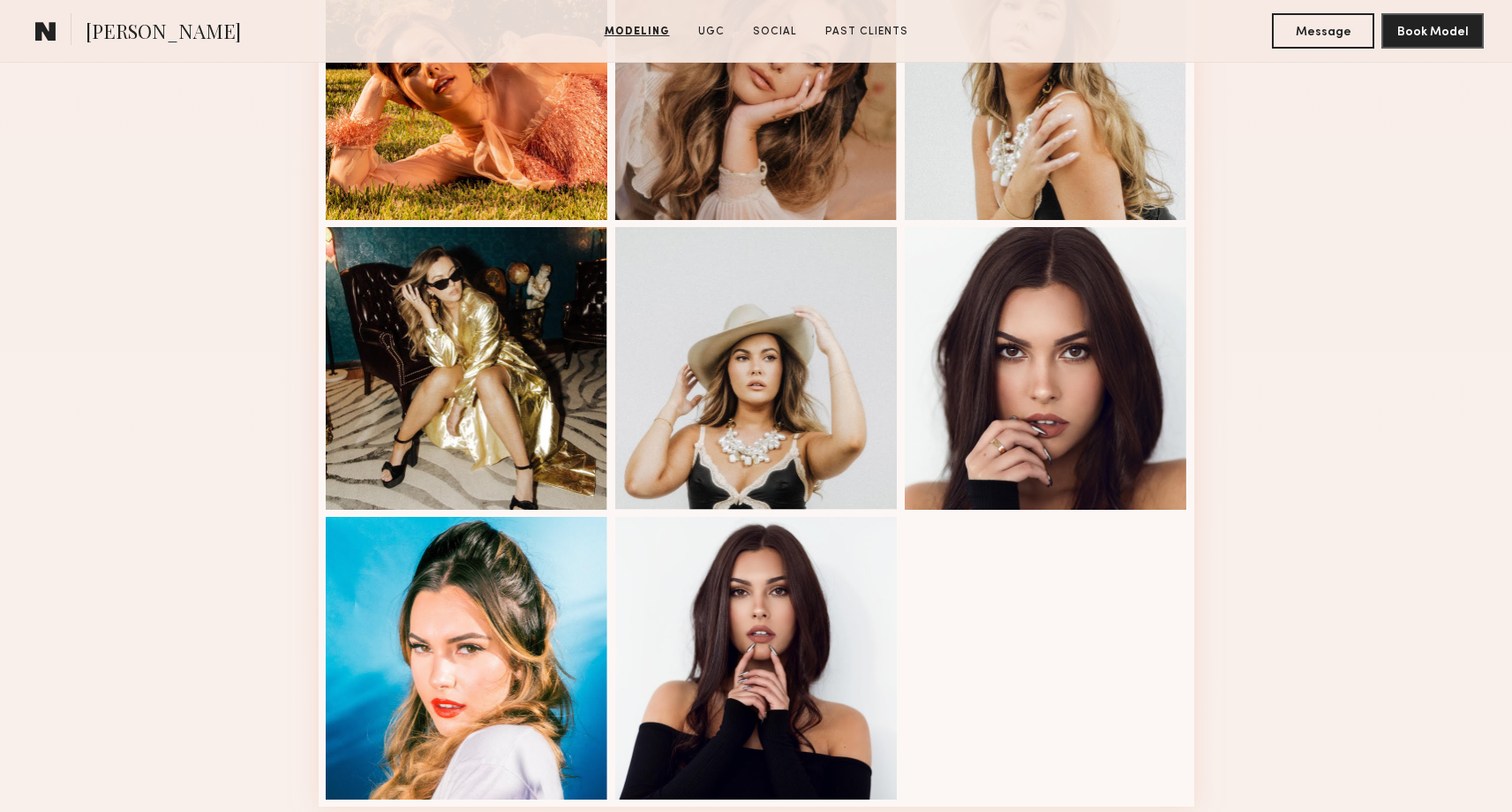
scroll to position [2039, 0]
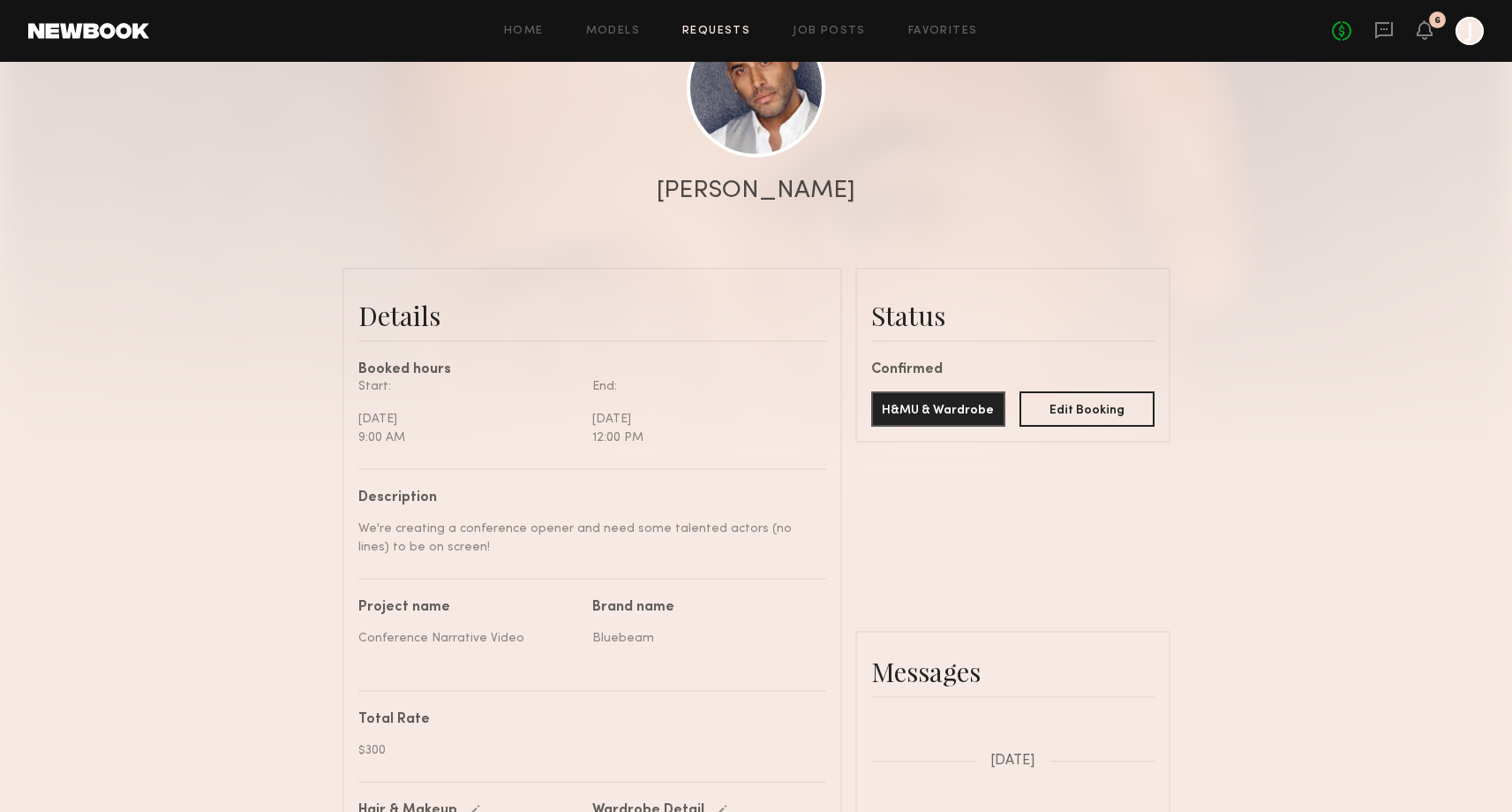
scroll to position [254, 0]
